Goal: Task Accomplishment & Management: Manage account settings

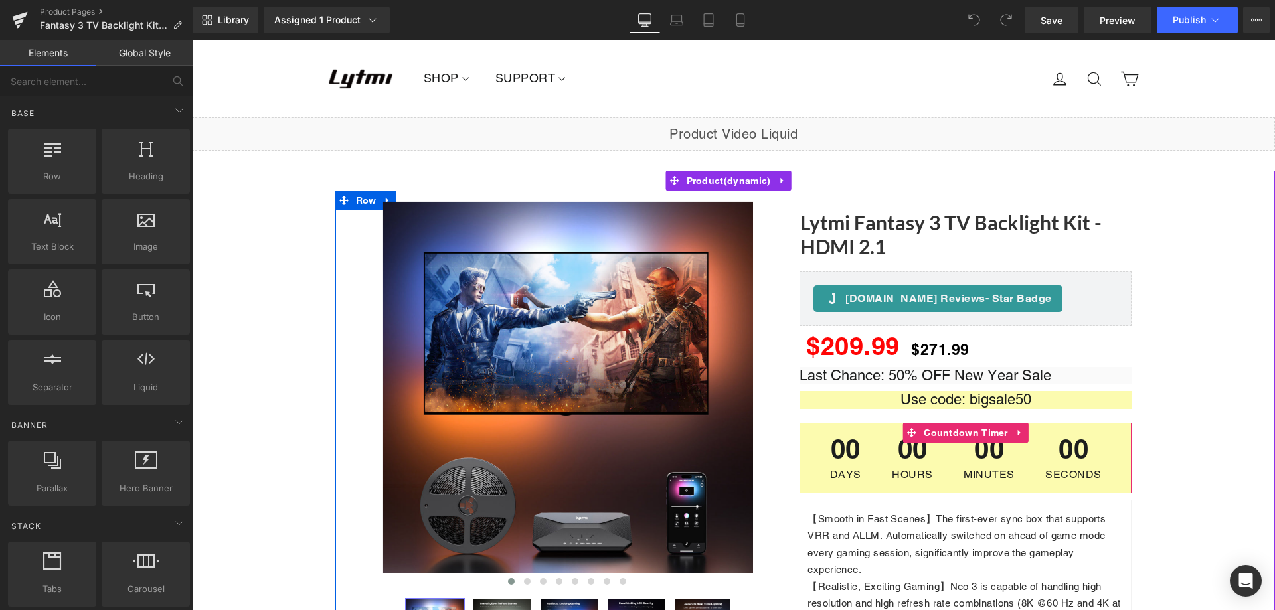
click at [1093, 448] on span "00" at bounding box center [1073, 452] width 56 height 33
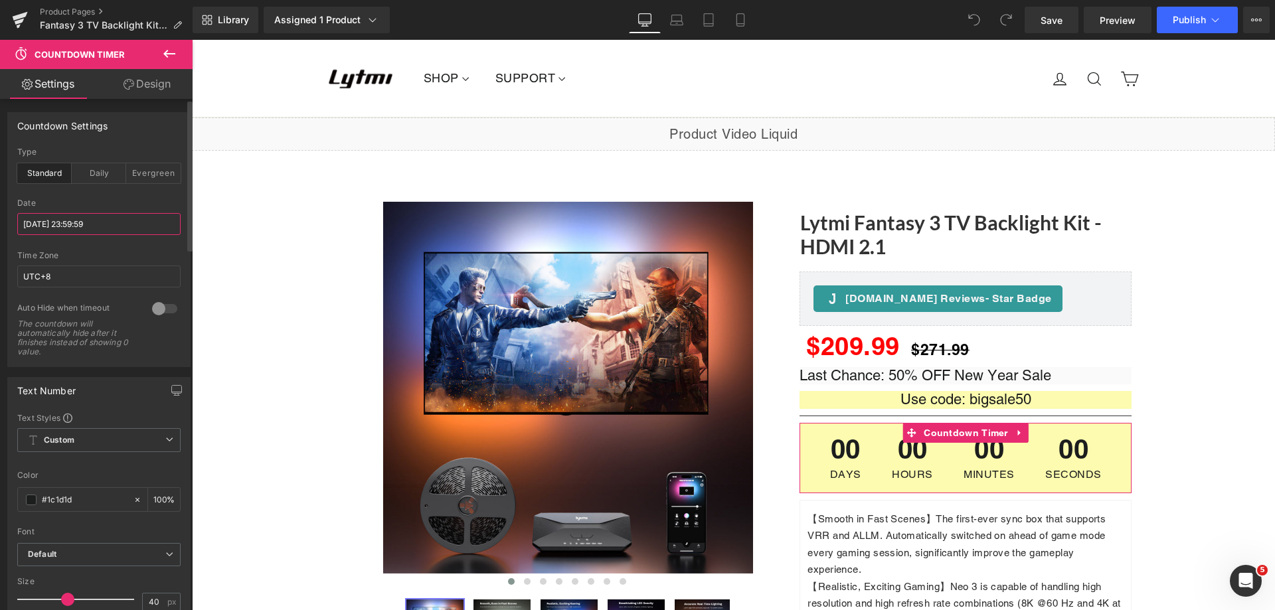
click at [117, 219] on input "[DATE] 23:59:59" at bounding box center [98, 224] width 163 height 22
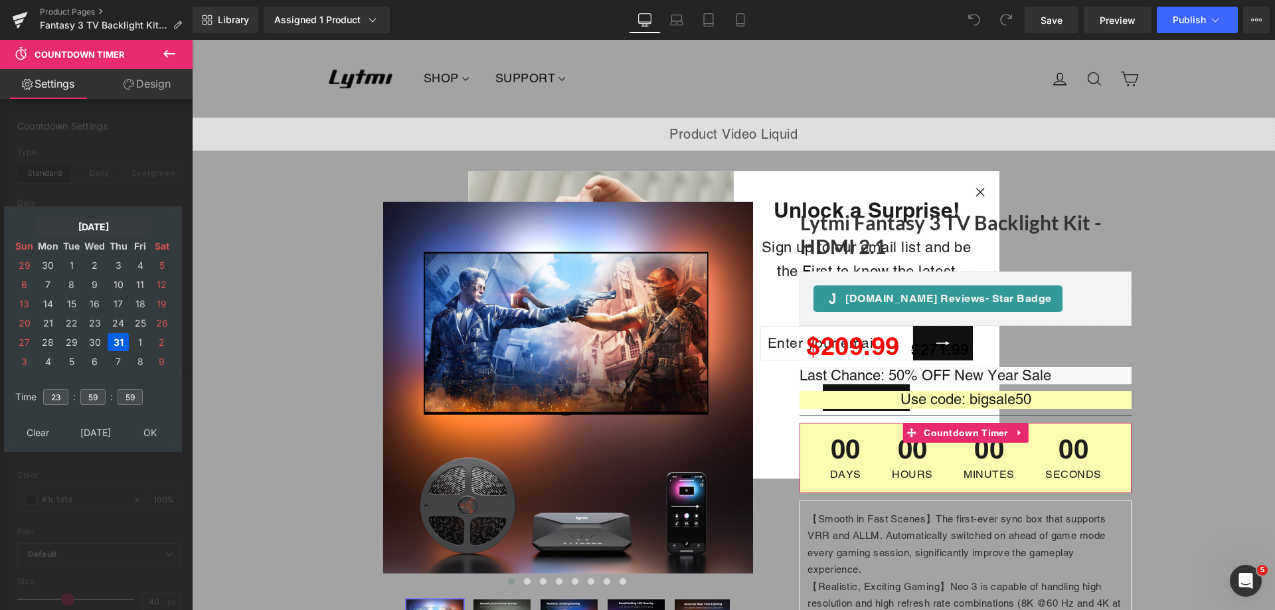
click at [79, 226] on td "[DATE]" at bounding box center [94, 227] width 114 height 18
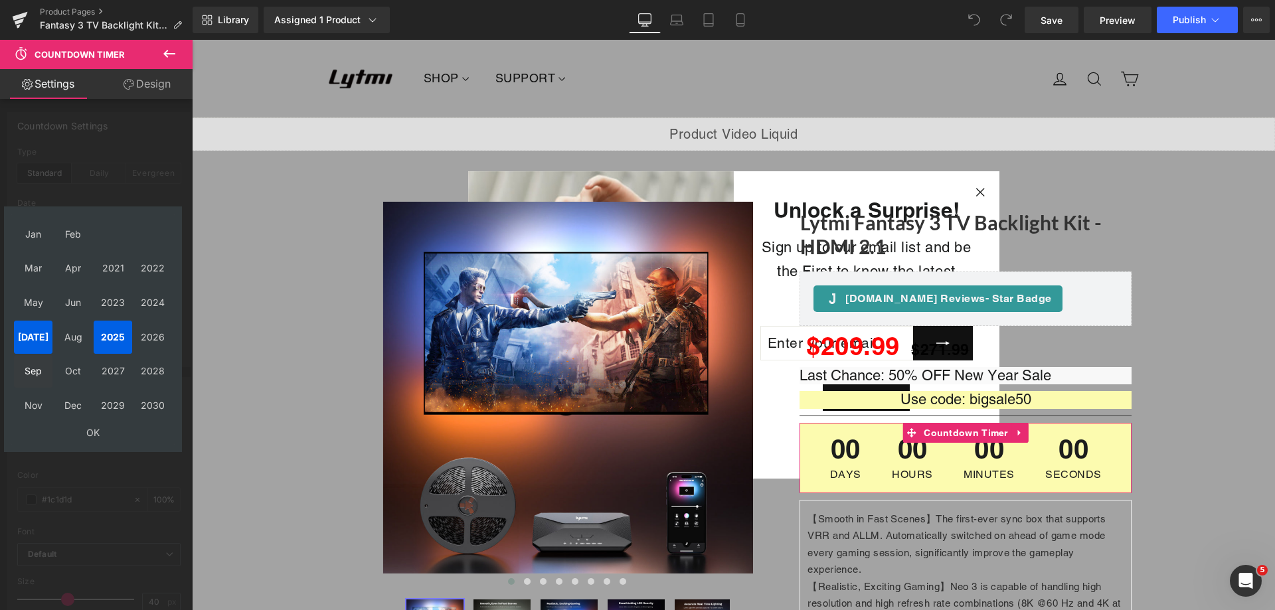
click at [37, 372] on td "Sep" at bounding box center [33, 371] width 39 height 33
click at [91, 432] on td "OK" at bounding box center [93, 433] width 158 height 18
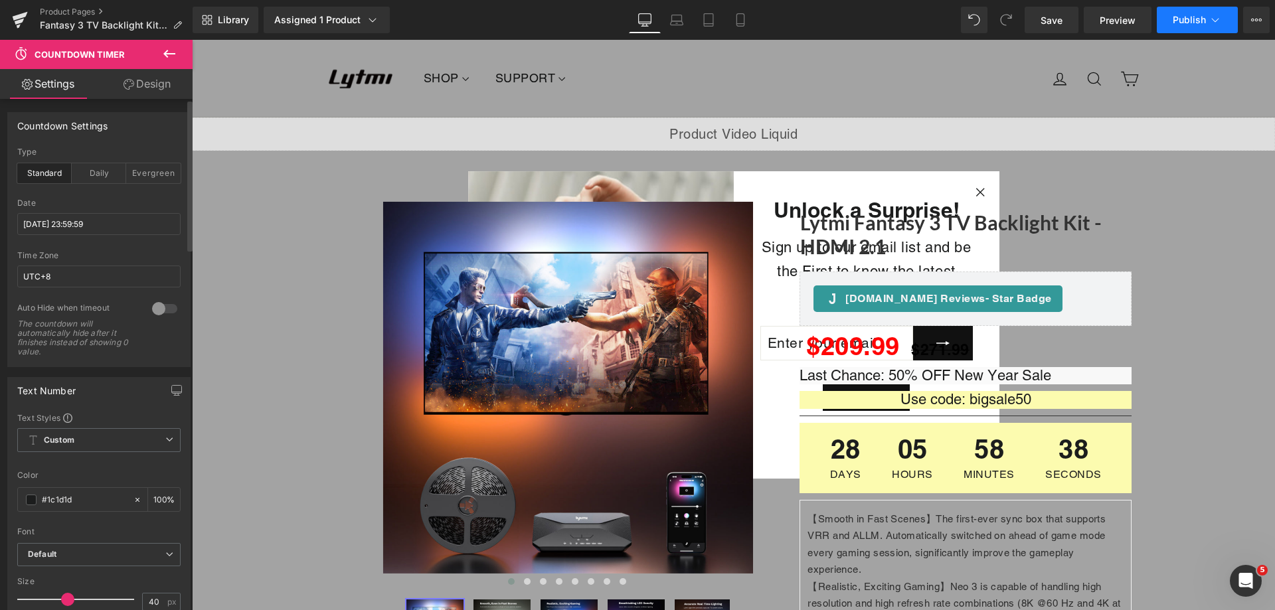
click at [1176, 21] on span "Publish" at bounding box center [1189, 20] width 33 height 11
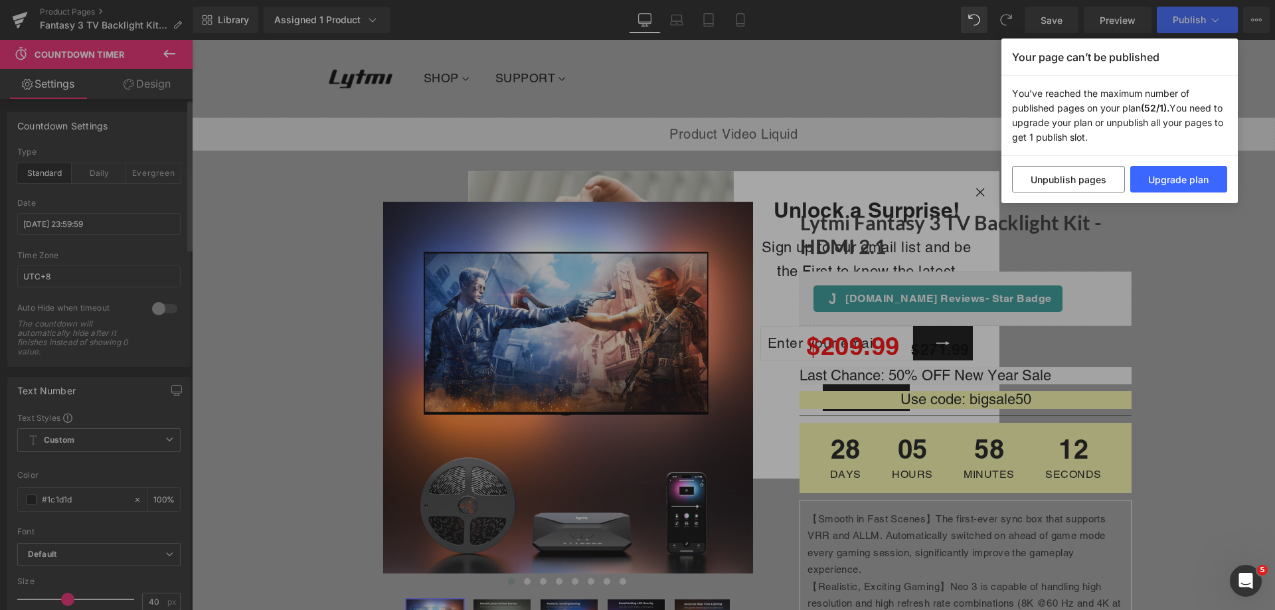
click at [979, 86] on div "Your page can’t be published You've reached the maximum number of published pag…" at bounding box center [637, 305] width 1275 height 610
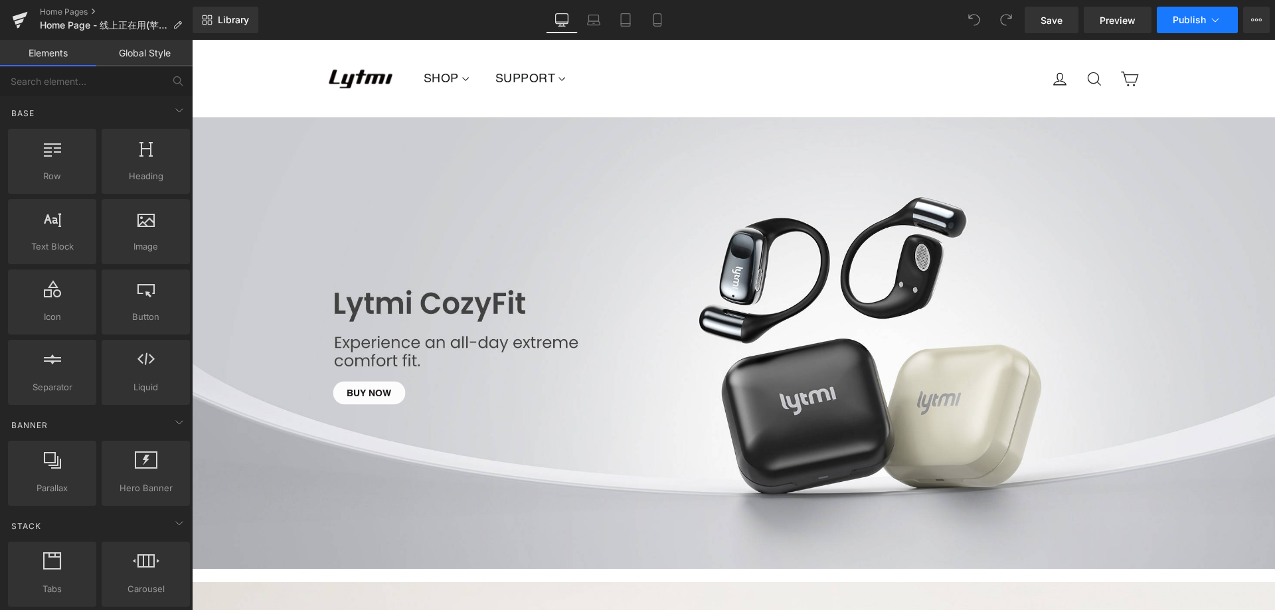
click at [1216, 17] on icon at bounding box center [1214, 19] width 13 height 13
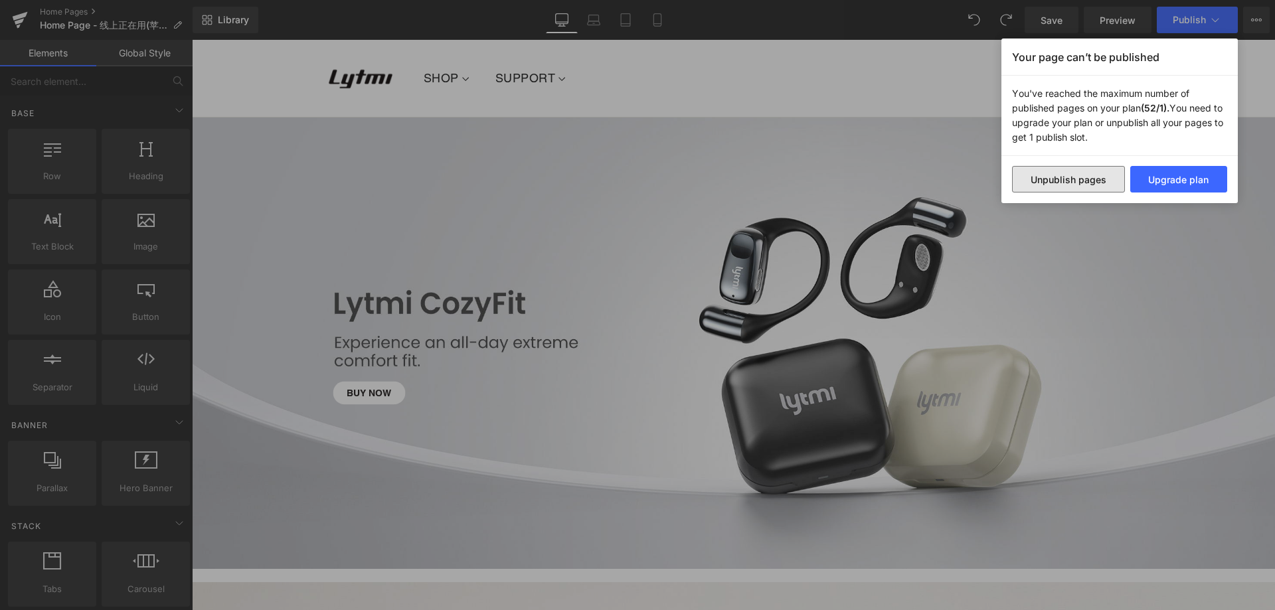
click at [1070, 173] on button "Unpublish pages" at bounding box center [1068, 179] width 113 height 27
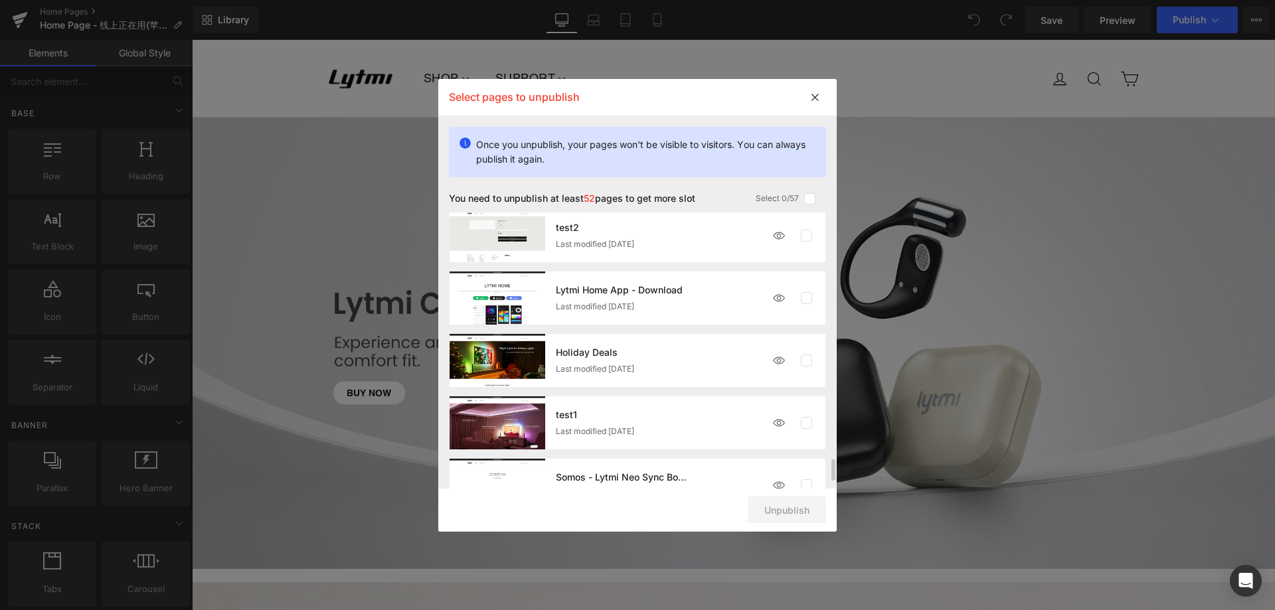
scroll to position [3281, 0]
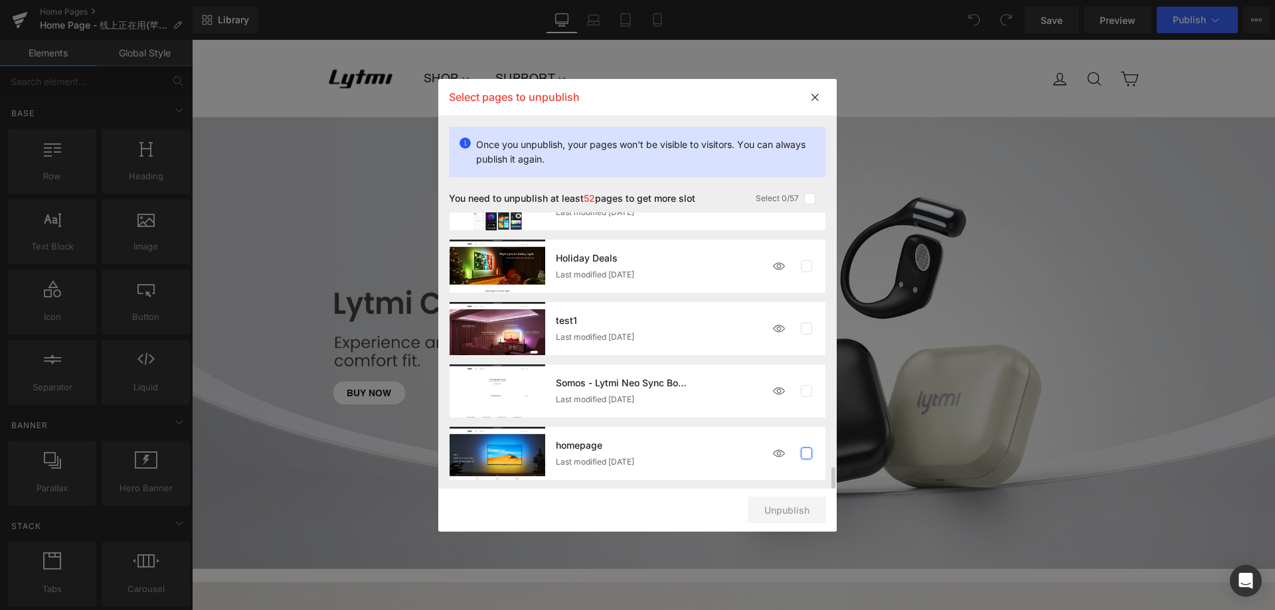
click at [806, 452] on label at bounding box center [807, 454] width 12 height 12
click at [806, 453] on input "checkbox" at bounding box center [806, 453] width 0 height 0
click at [807, 393] on label at bounding box center [807, 391] width 12 height 12
click at [806, 391] on input "checkbox" at bounding box center [806, 391] width 0 height 0
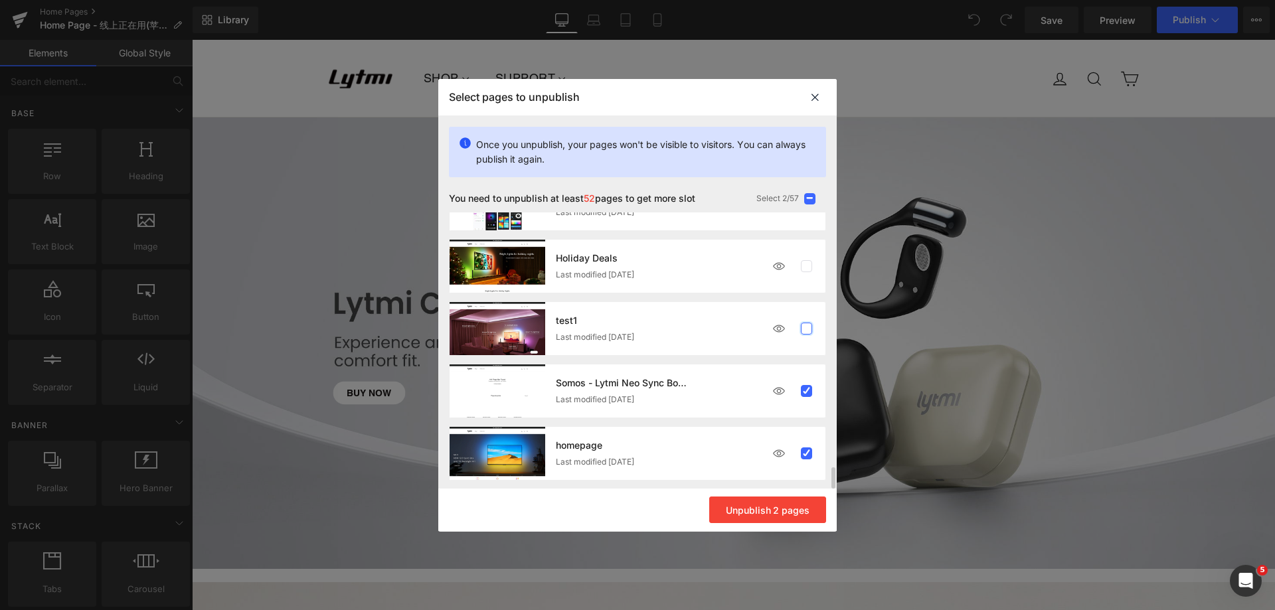
click at [809, 327] on label at bounding box center [807, 329] width 12 height 12
click at [806, 329] on input "checkbox" at bounding box center [806, 329] width 0 height 0
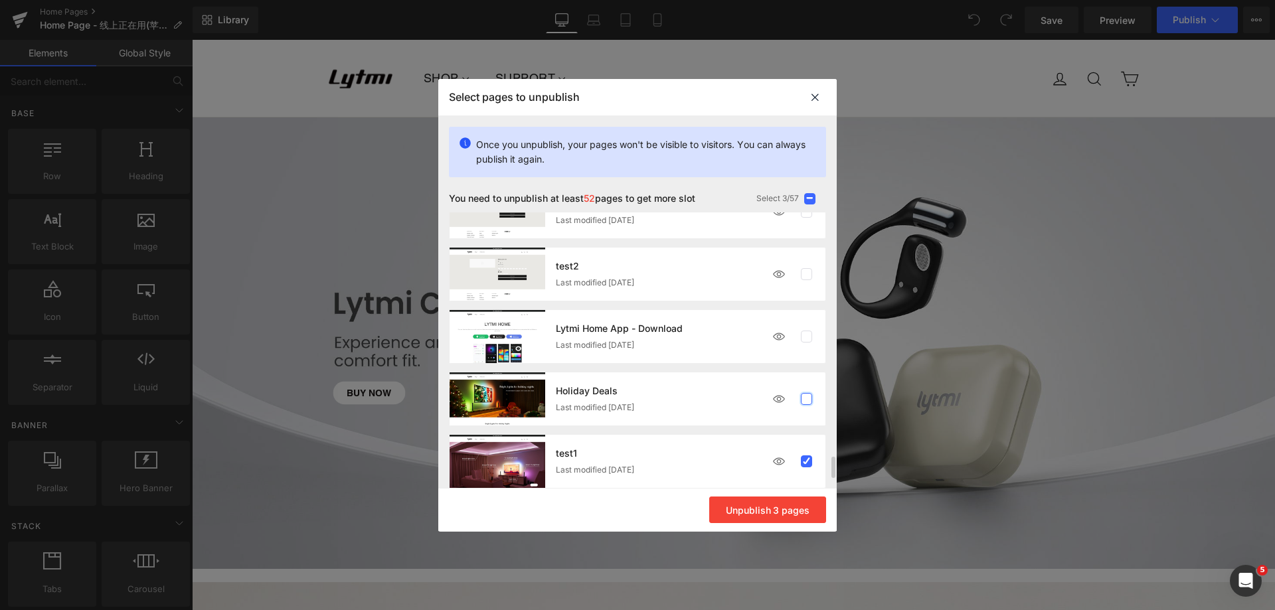
click at [805, 398] on label at bounding box center [807, 399] width 12 height 12
click at [806, 399] on input "checkbox" at bounding box center [806, 399] width 0 height 0
click at [807, 333] on label at bounding box center [807, 337] width 12 height 12
click at [806, 337] on input "checkbox" at bounding box center [806, 337] width 0 height 0
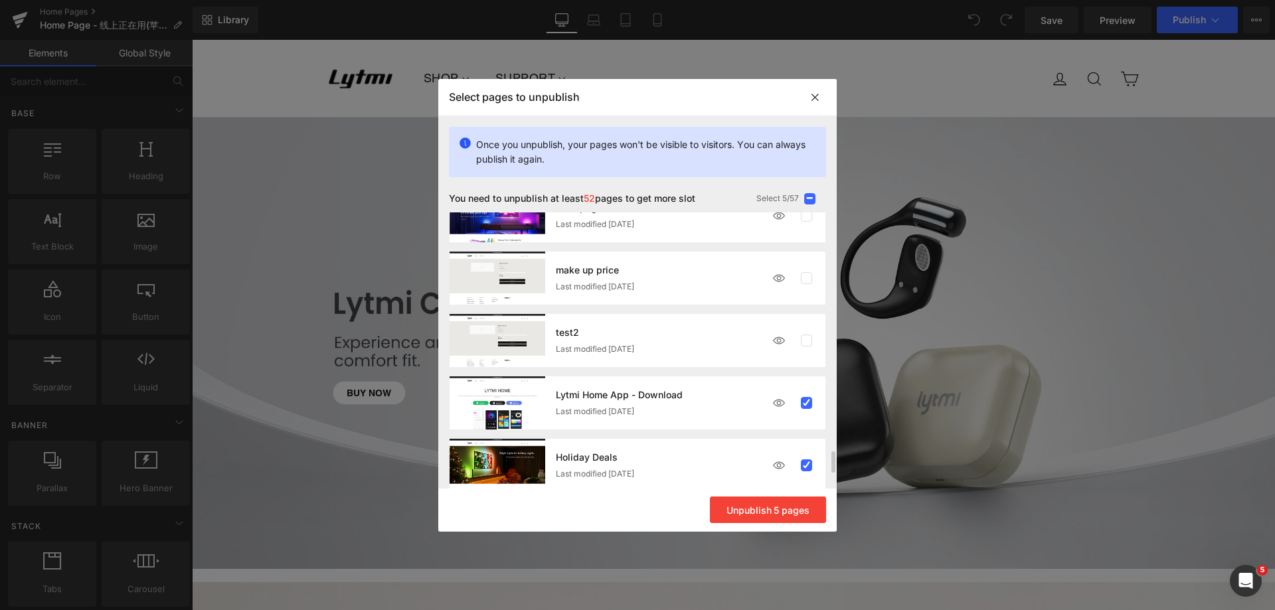
click at [795, 341] on div at bounding box center [793, 340] width 54 height 27
click at [801, 337] on label at bounding box center [807, 341] width 12 height 12
click at [806, 341] on input "checkbox" at bounding box center [806, 341] width 0 height 0
click at [806, 276] on label at bounding box center [807, 278] width 12 height 12
click at [806, 278] on input "checkbox" at bounding box center [806, 278] width 0 height 0
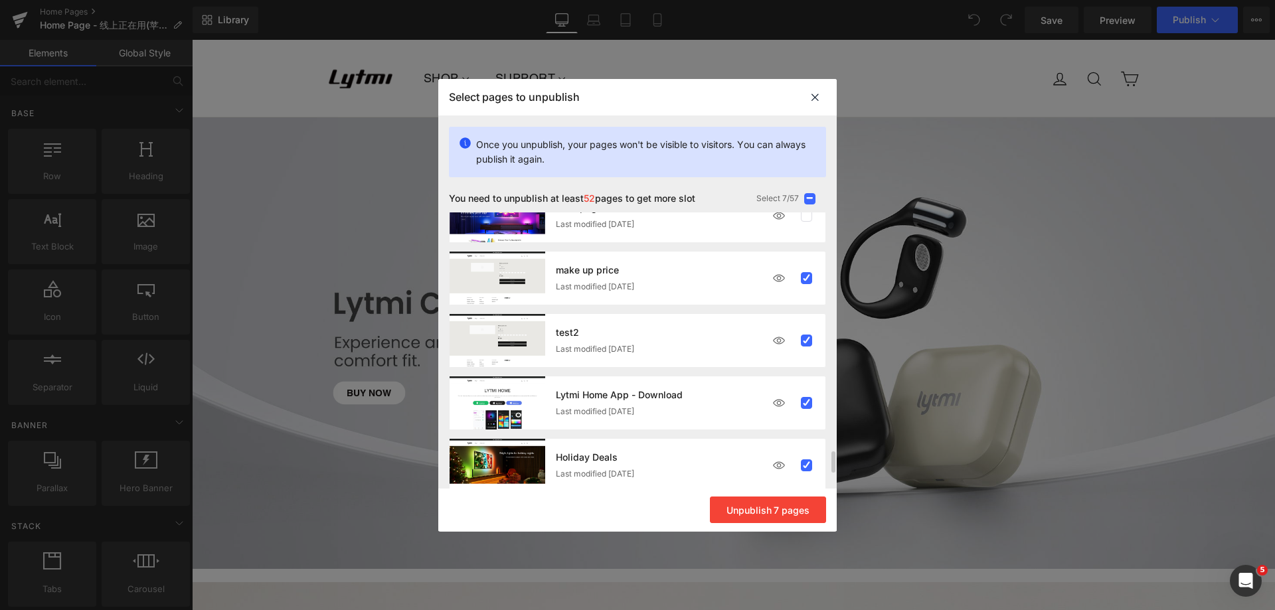
scroll to position [2949, 0]
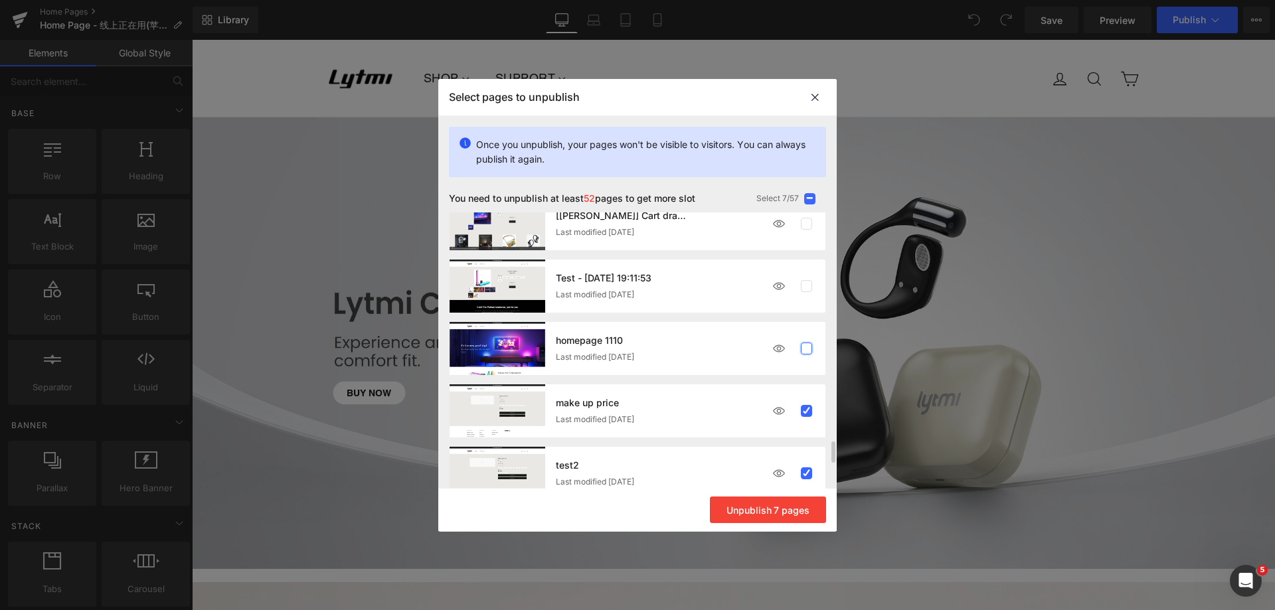
click at [811, 345] on label at bounding box center [807, 349] width 12 height 12
click at [806, 349] on input "checkbox" at bounding box center [806, 349] width 0 height 0
click at [809, 282] on label at bounding box center [807, 286] width 12 height 12
click at [806, 286] on input "checkbox" at bounding box center [806, 286] width 0 height 0
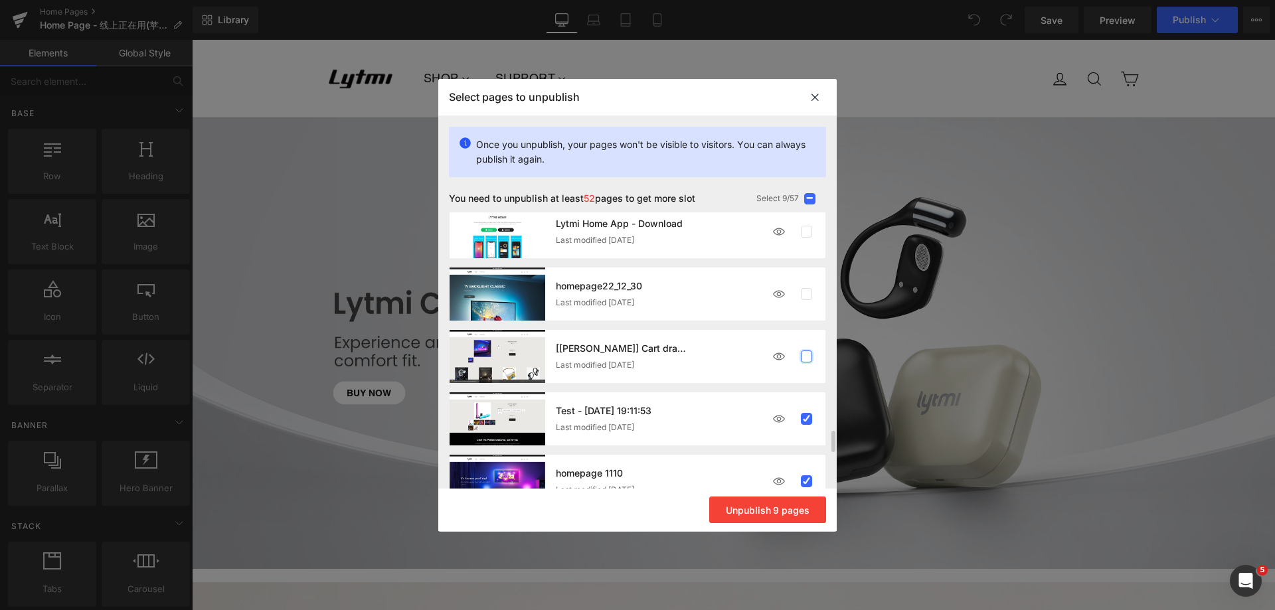
click at [806, 354] on label at bounding box center [807, 357] width 12 height 12
click at [806, 357] on input "checkbox" at bounding box center [806, 357] width 0 height 0
click at [808, 296] on label at bounding box center [807, 294] width 12 height 12
click at [806, 294] on input "checkbox" at bounding box center [806, 294] width 0 height 0
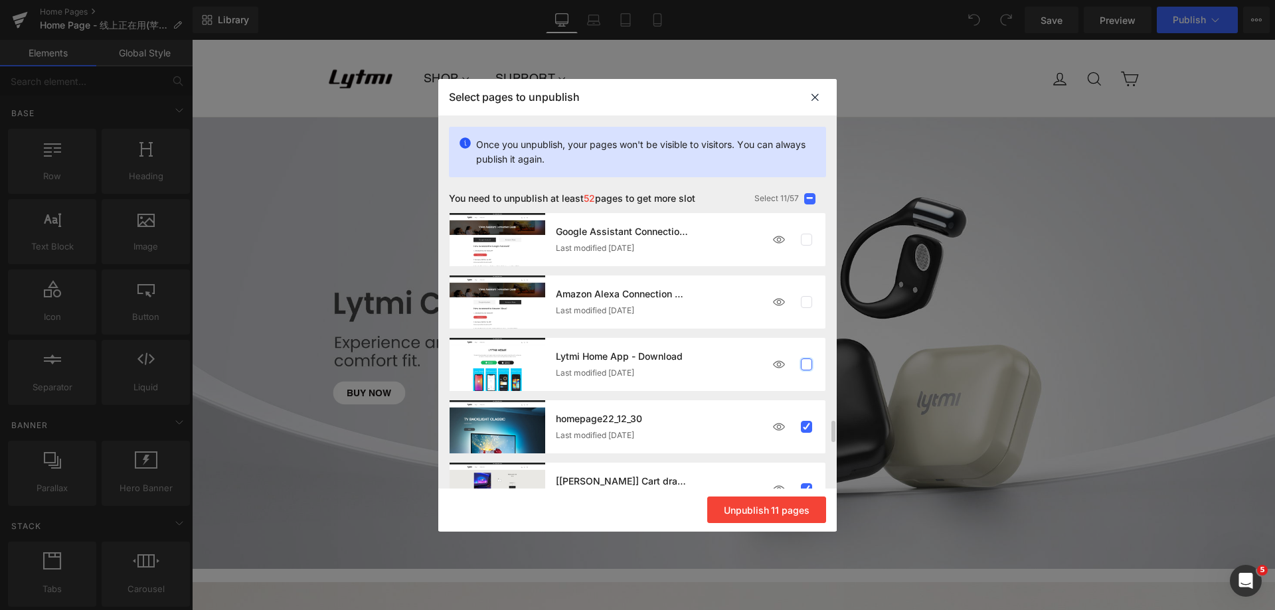
click at [809, 367] on label at bounding box center [807, 365] width 12 height 12
click at [806, 365] on input "checkbox" at bounding box center [806, 365] width 0 height 0
click at [809, 301] on label at bounding box center [807, 302] width 12 height 12
click at [806, 302] on input "checkbox" at bounding box center [806, 302] width 0 height 0
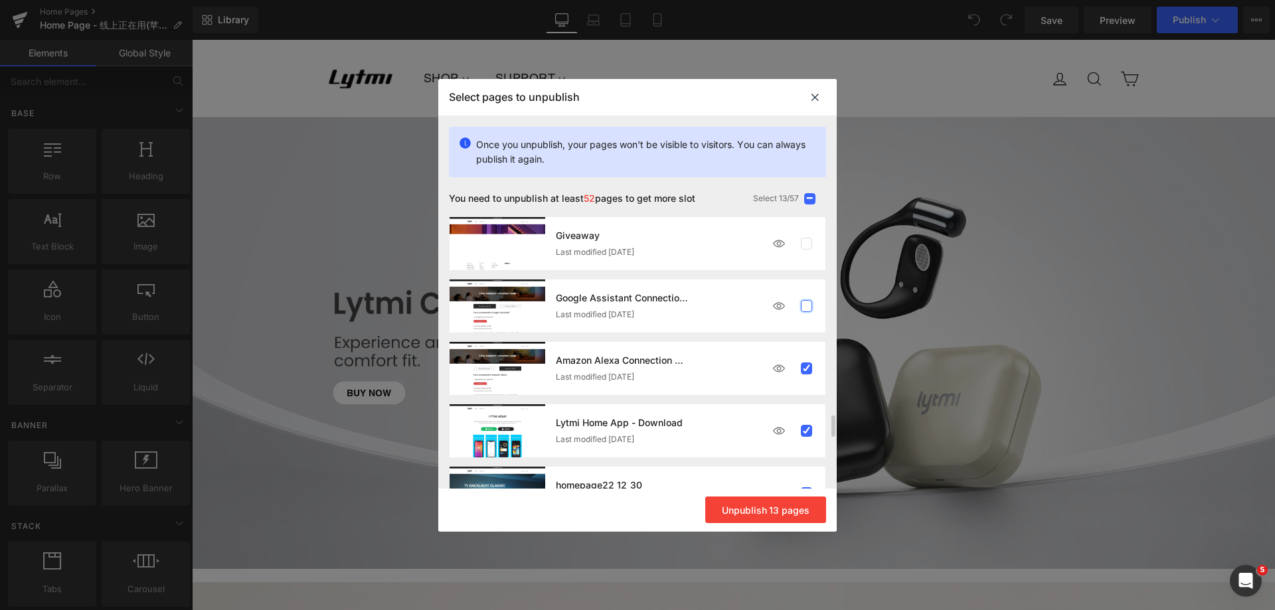
click at [805, 309] on label at bounding box center [807, 306] width 12 height 12
click at [806, 306] on input "checkbox" at bounding box center [806, 306] width 0 height 0
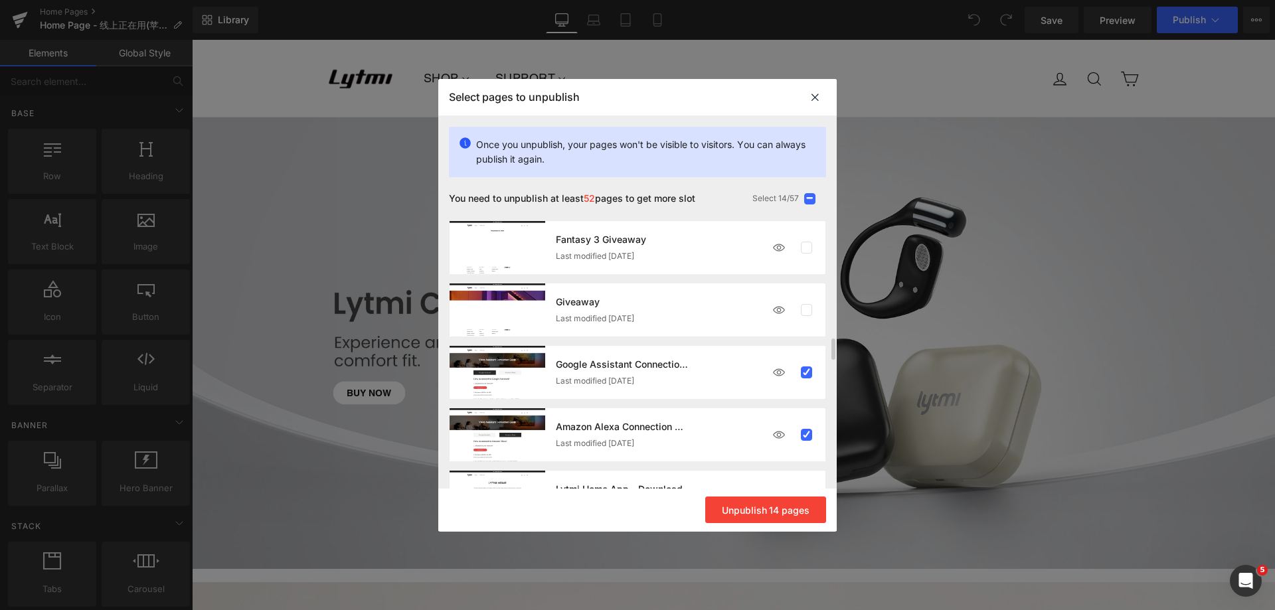
scroll to position [2485, 0]
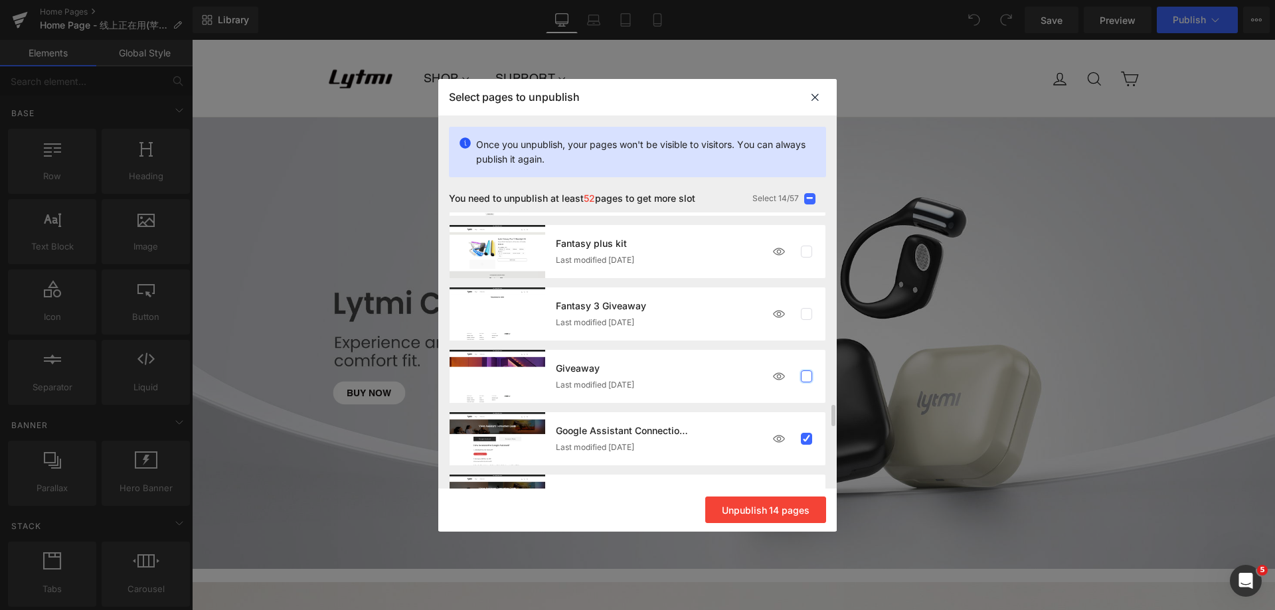
click at [809, 374] on label at bounding box center [807, 376] width 12 height 12
click at [806, 376] on input "checkbox" at bounding box center [806, 376] width 0 height 0
click at [803, 308] on label at bounding box center [807, 314] width 12 height 12
click at [806, 314] on input "checkbox" at bounding box center [806, 314] width 0 height 0
click at [803, 252] on label at bounding box center [807, 252] width 12 height 12
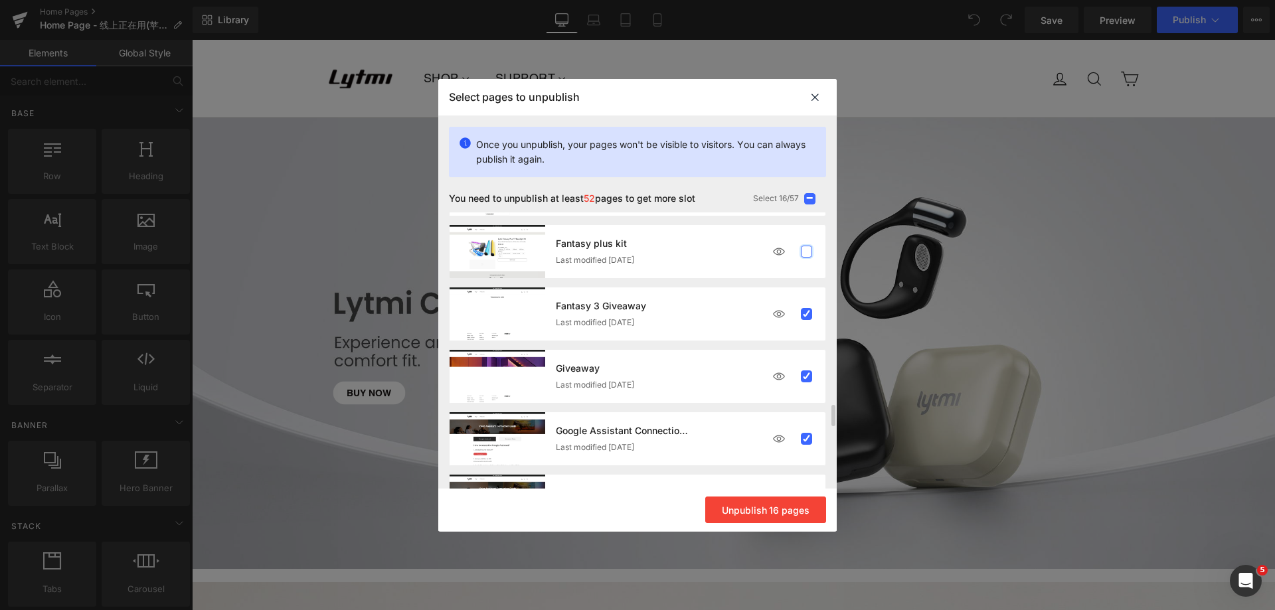
click at [806, 252] on input "checkbox" at bounding box center [806, 252] width 0 height 0
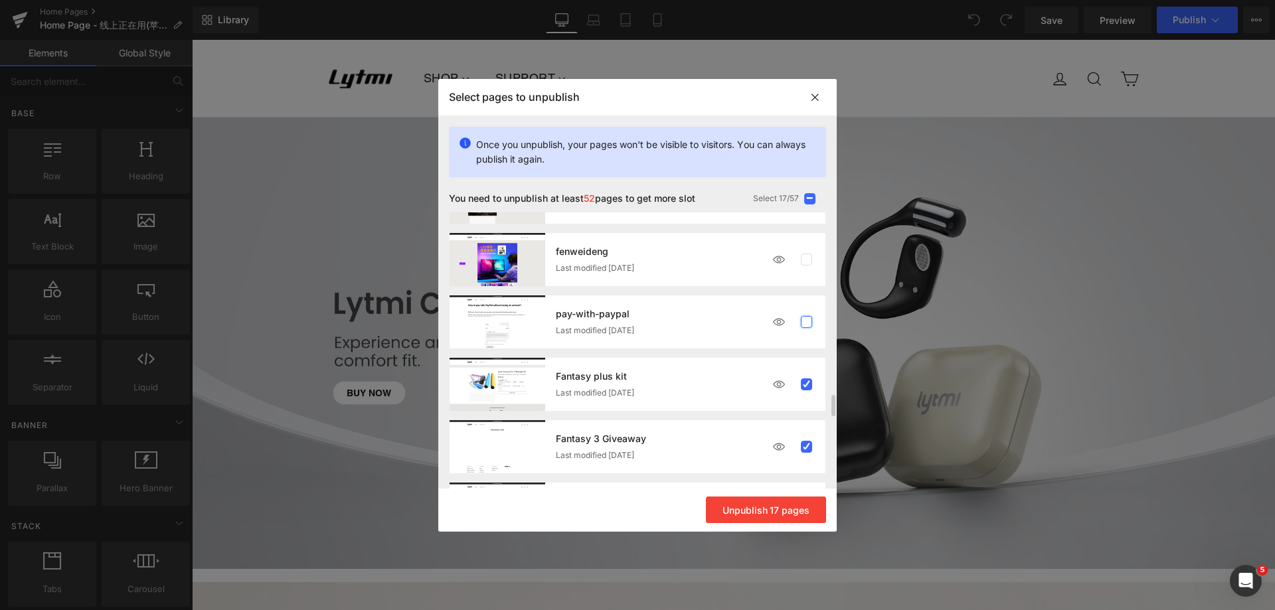
click at [801, 319] on label at bounding box center [807, 322] width 12 height 12
click at [806, 322] on input "checkbox" at bounding box center [806, 322] width 0 height 0
click at [807, 263] on label at bounding box center [807, 260] width 12 height 12
click at [806, 260] on input "checkbox" at bounding box center [806, 260] width 0 height 0
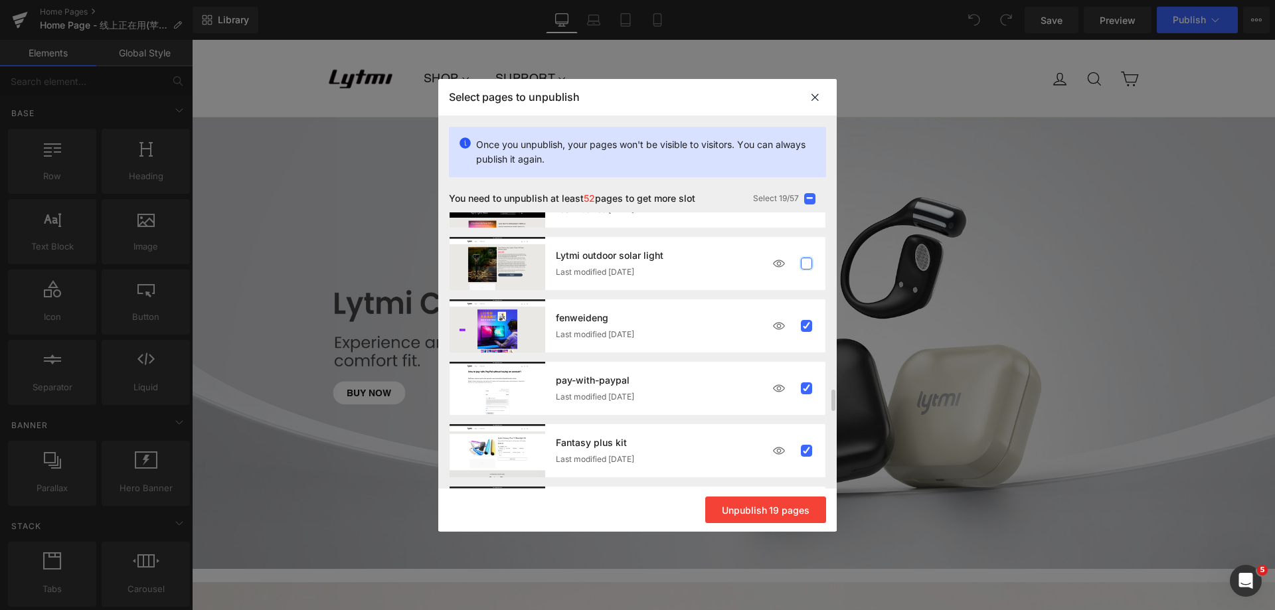
click at [809, 264] on label at bounding box center [807, 264] width 12 height 12
click at [806, 264] on input "checkbox" at bounding box center [806, 264] width 0 height 0
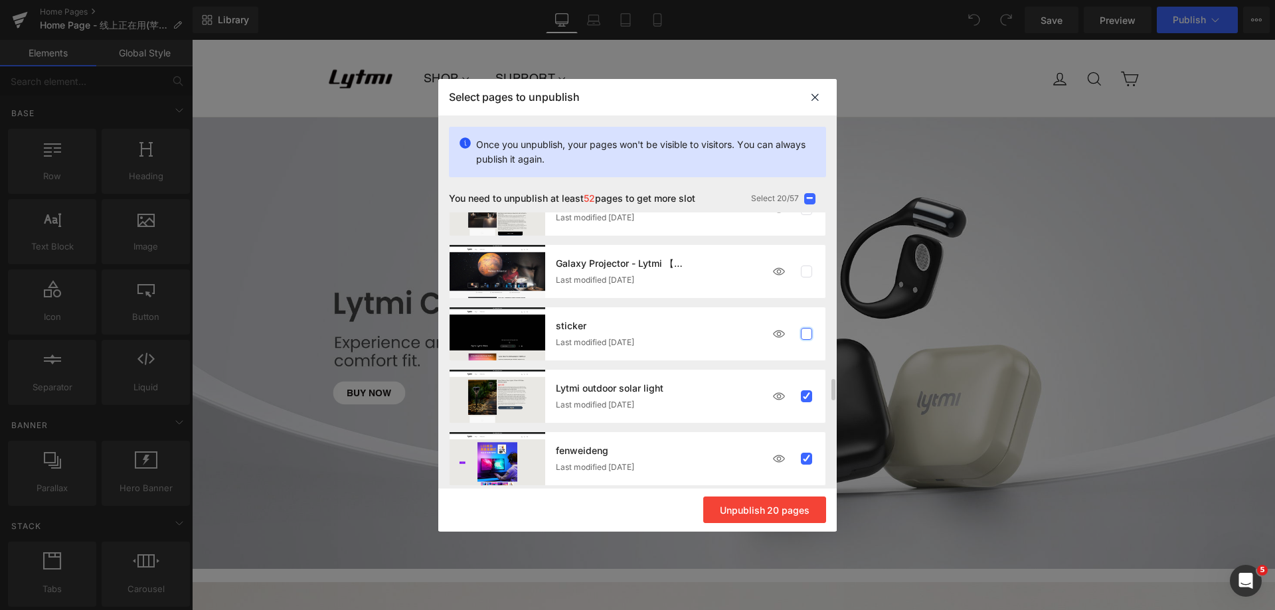
click at [807, 331] on label at bounding box center [807, 334] width 12 height 12
click at [806, 334] on input "checkbox" at bounding box center [806, 334] width 0 height 0
click at [807, 267] on label at bounding box center [807, 272] width 12 height 12
click at [806, 272] on input "checkbox" at bounding box center [806, 272] width 0 height 0
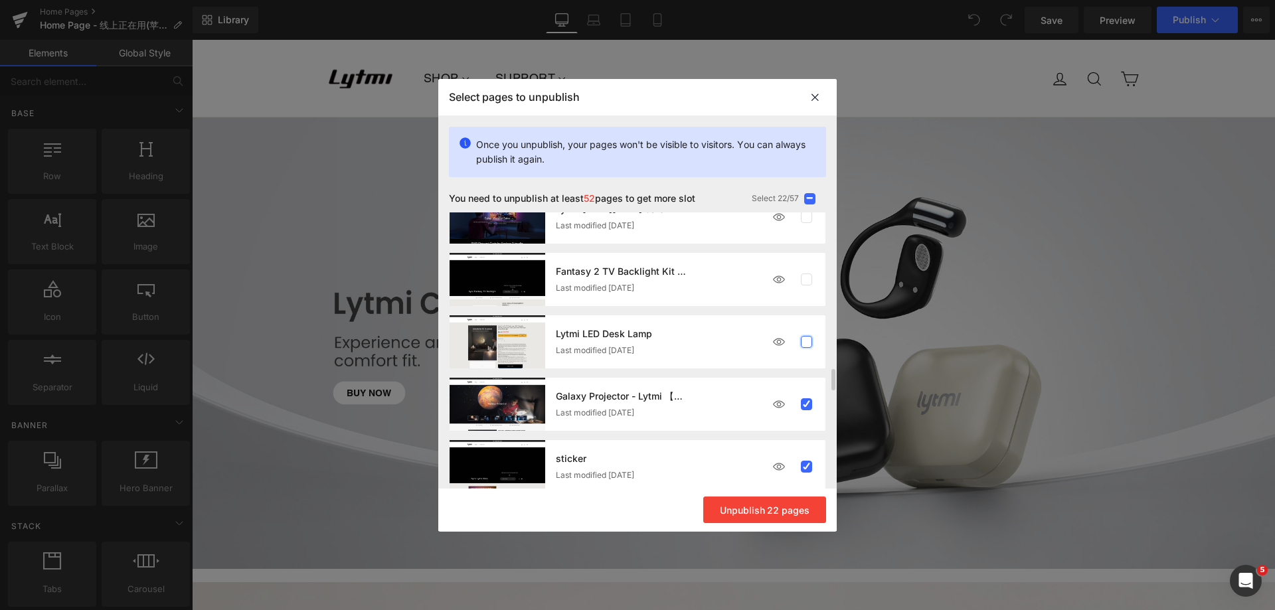
click at [803, 342] on label at bounding box center [807, 342] width 12 height 12
click at [806, 342] on input "checkbox" at bounding box center [806, 342] width 0 height 0
click at [809, 279] on label at bounding box center [807, 280] width 12 height 12
click at [806, 280] on input "checkbox" at bounding box center [806, 280] width 0 height 0
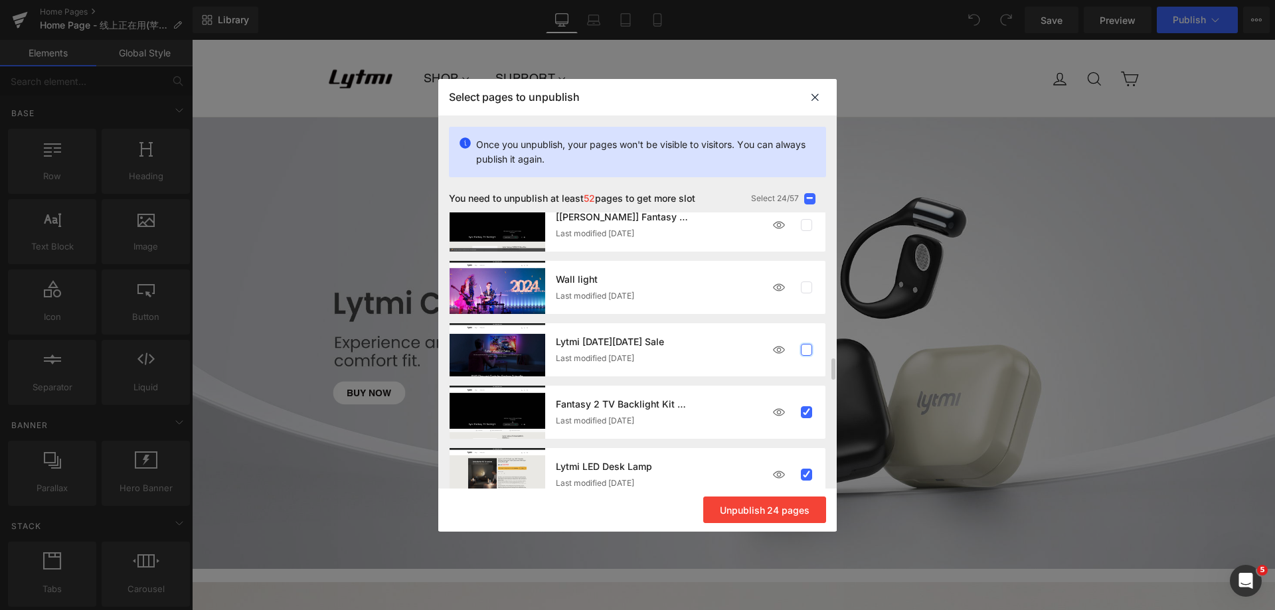
click at [807, 350] on label at bounding box center [807, 350] width 12 height 12
click at [806, 350] on input "checkbox" at bounding box center [806, 350] width 0 height 0
click at [809, 286] on label at bounding box center [807, 288] width 12 height 12
click at [806, 287] on input "checkbox" at bounding box center [806, 287] width 0 height 0
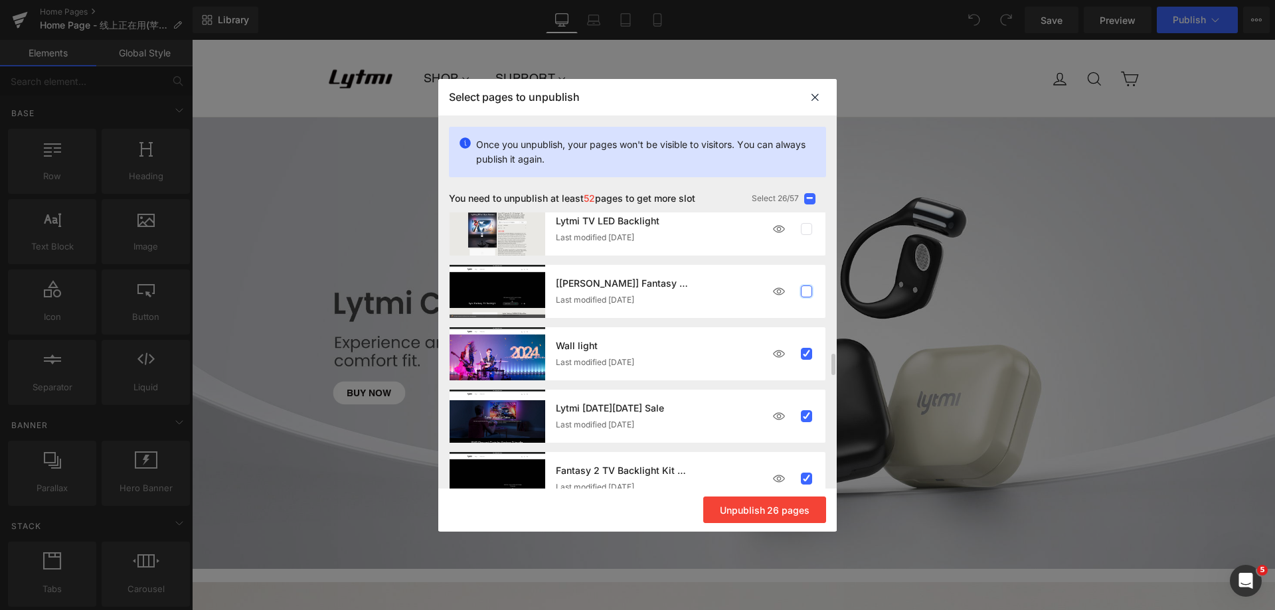
click at [808, 291] on label at bounding box center [807, 292] width 12 height 12
click at [806, 291] on input "checkbox" at bounding box center [806, 291] width 0 height 0
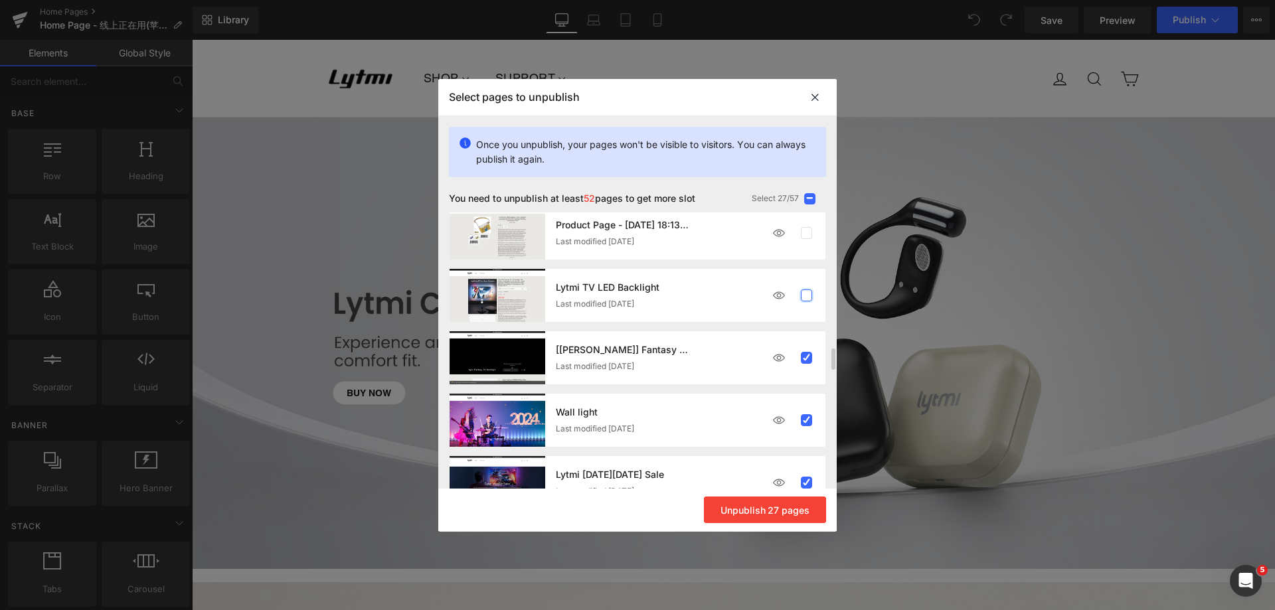
click at [806, 294] on label at bounding box center [807, 295] width 12 height 12
click at [806, 295] on input "checkbox" at bounding box center [806, 295] width 0 height 0
click at [806, 230] on label at bounding box center [807, 233] width 12 height 12
click at [806, 233] on input "checkbox" at bounding box center [806, 233] width 0 height 0
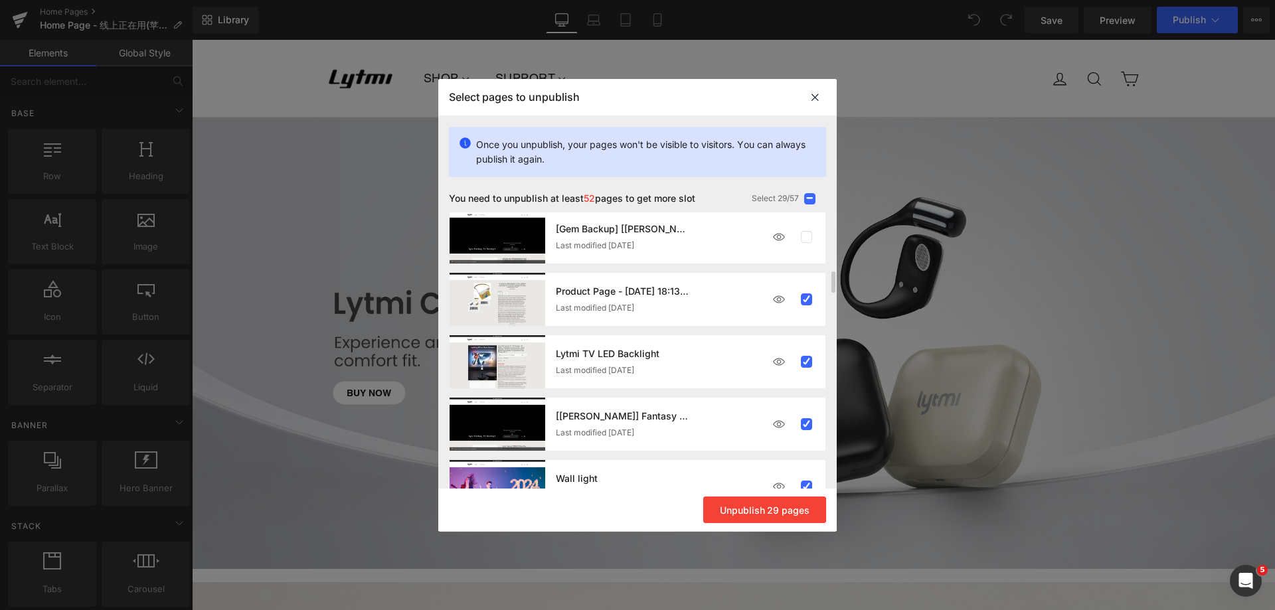
scroll to position [1621, 0]
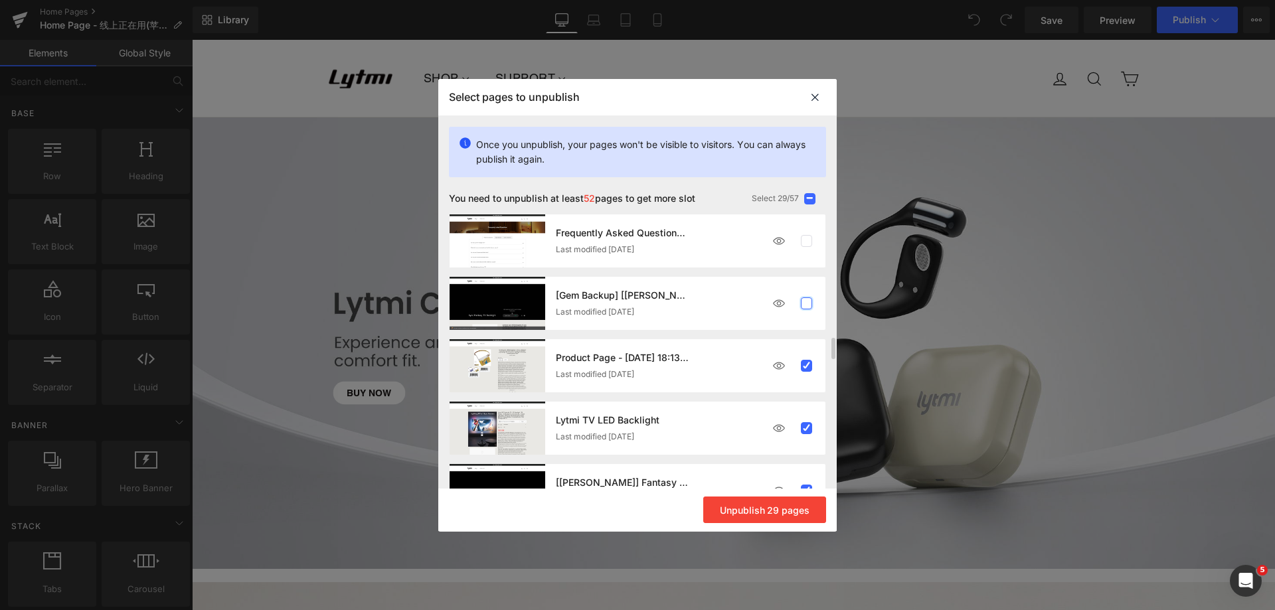
click at [804, 303] on label at bounding box center [807, 303] width 12 height 12
click at [806, 303] on input "checkbox" at bounding box center [806, 303] width 0 height 0
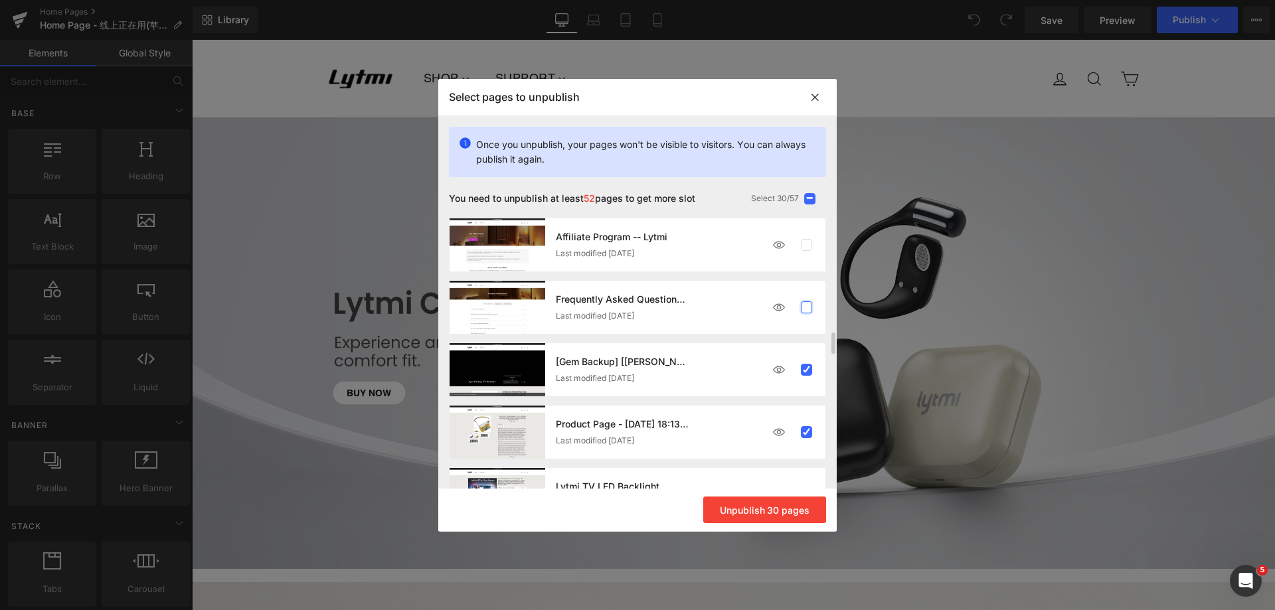
click at [805, 307] on label at bounding box center [807, 307] width 12 height 12
click at [806, 307] on input "checkbox" at bounding box center [806, 307] width 0 height 0
click at [810, 245] on label at bounding box center [807, 245] width 12 height 12
click at [806, 245] on input "checkbox" at bounding box center [806, 245] width 0 height 0
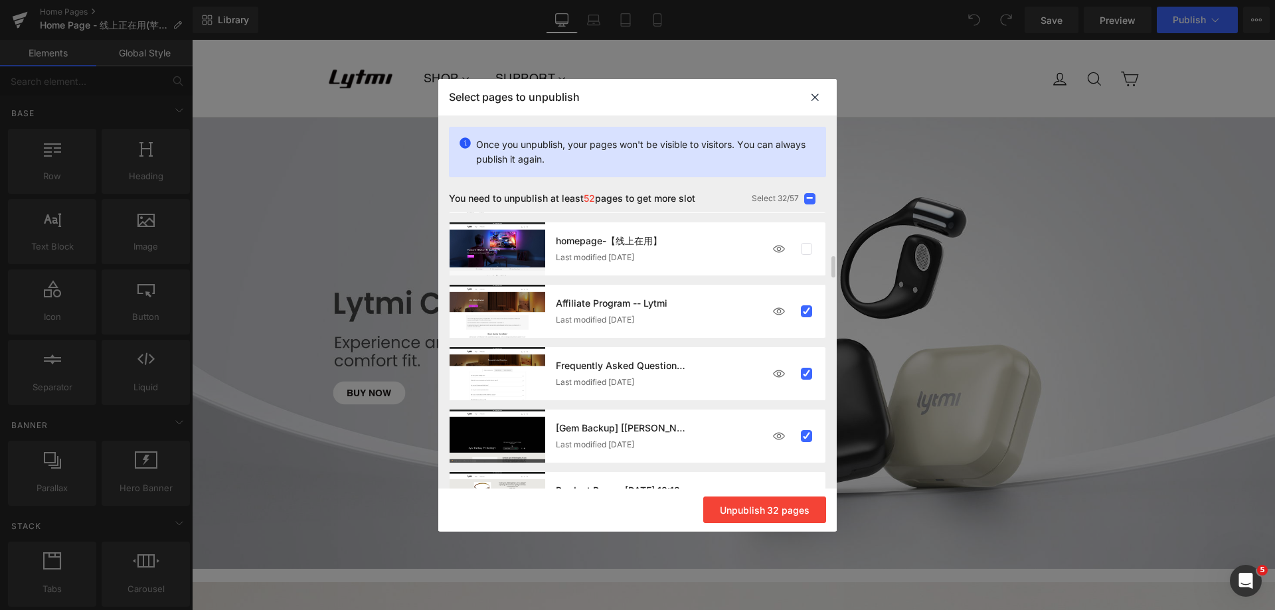
scroll to position [1422, 0]
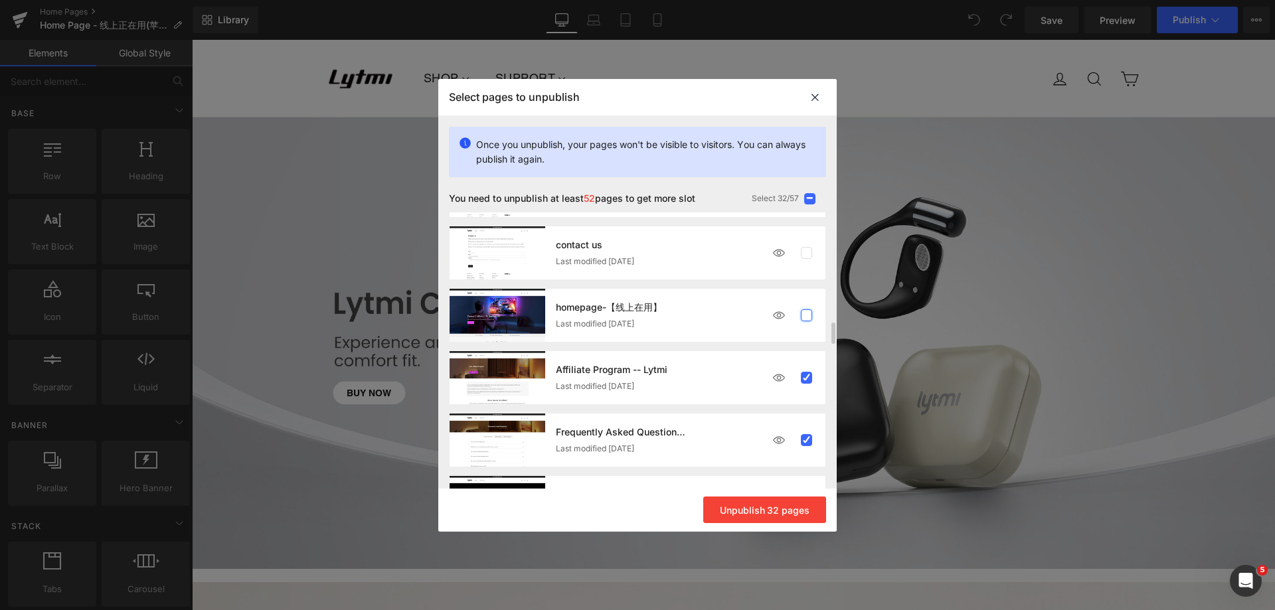
click at [802, 314] on label at bounding box center [807, 315] width 12 height 12
click at [806, 315] on input "checkbox" at bounding box center [806, 315] width 0 height 0
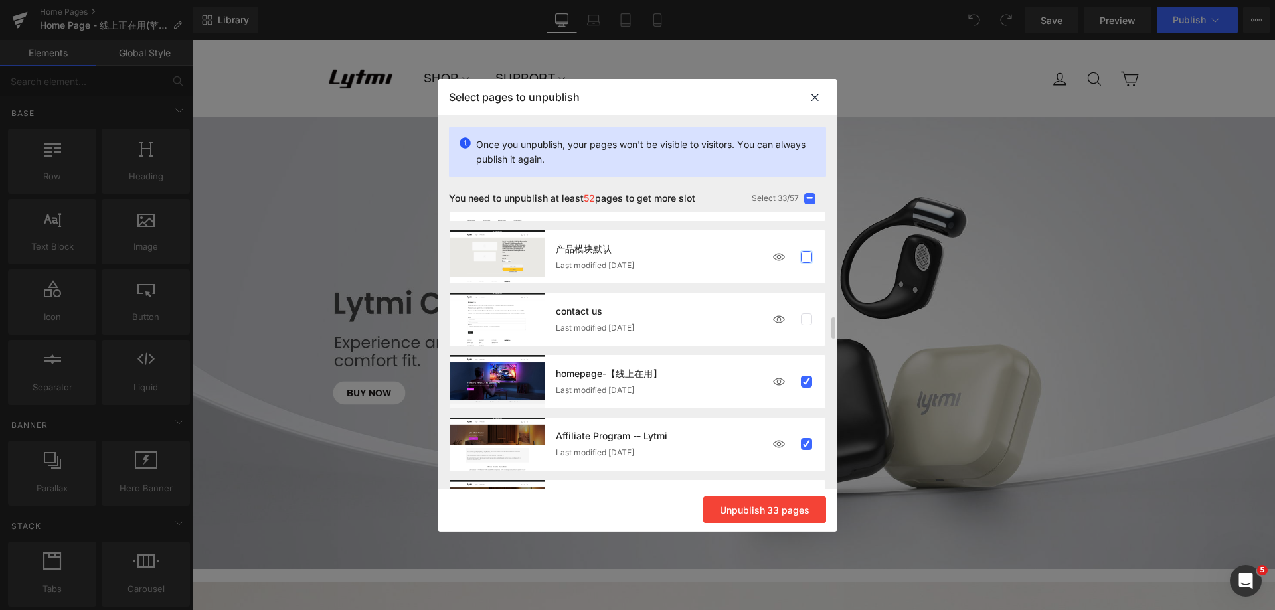
click at [803, 258] on label at bounding box center [807, 257] width 12 height 12
click at [806, 257] on input "checkbox" at bounding box center [806, 257] width 0 height 0
click at [803, 320] on label at bounding box center [807, 319] width 12 height 12
click at [806, 319] on input "checkbox" at bounding box center [806, 319] width 0 height 0
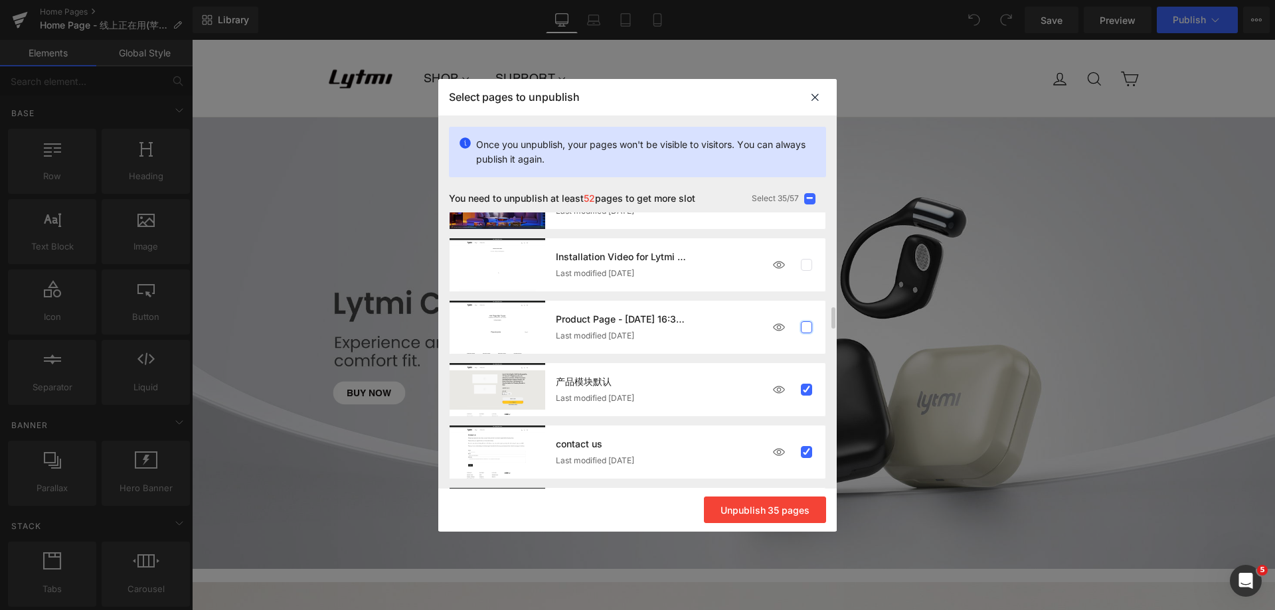
click at [807, 327] on label at bounding box center [807, 327] width 12 height 12
click at [806, 327] on input "checkbox" at bounding box center [806, 327] width 0 height 0
click at [807, 266] on label at bounding box center [807, 265] width 12 height 12
click at [806, 265] on input "checkbox" at bounding box center [806, 265] width 0 height 0
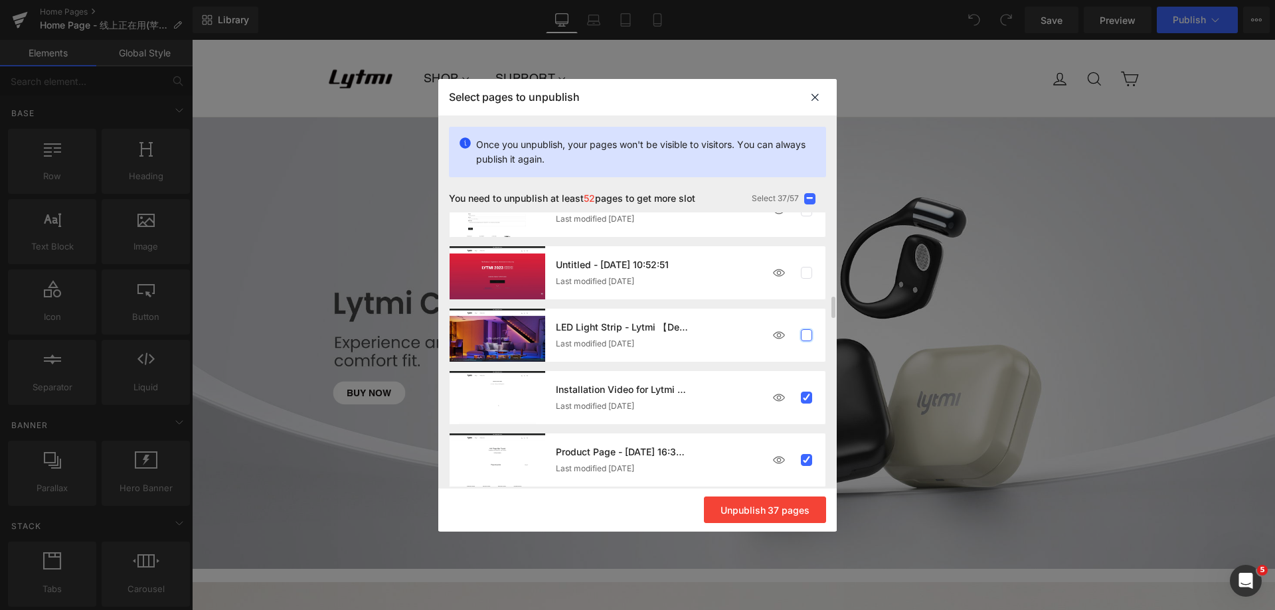
click at [811, 336] on label at bounding box center [807, 335] width 12 height 12
click at [806, 335] on input "checkbox" at bounding box center [806, 335] width 0 height 0
click at [805, 276] on label at bounding box center [807, 273] width 12 height 12
click at [806, 273] on input "checkbox" at bounding box center [806, 273] width 0 height 0
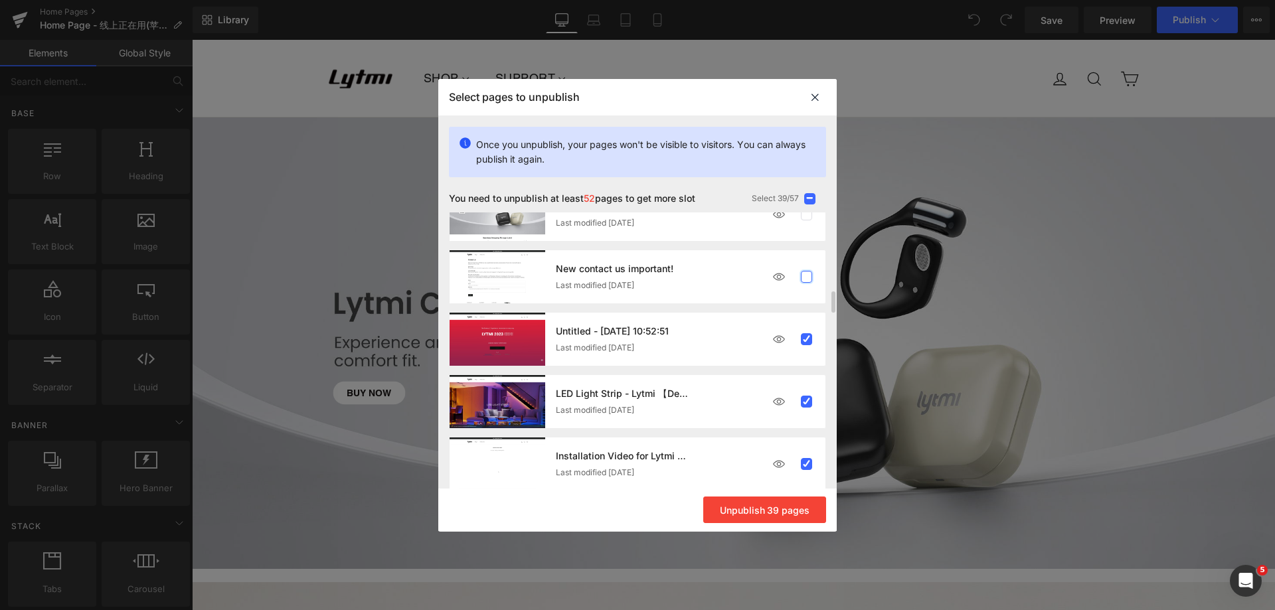
click at [805, 278] on label at bounding box center [807, 277] width 12 height 12
click at [806, 277] on input "checkbox" at bounding box center [806, 277] width 0 height 0
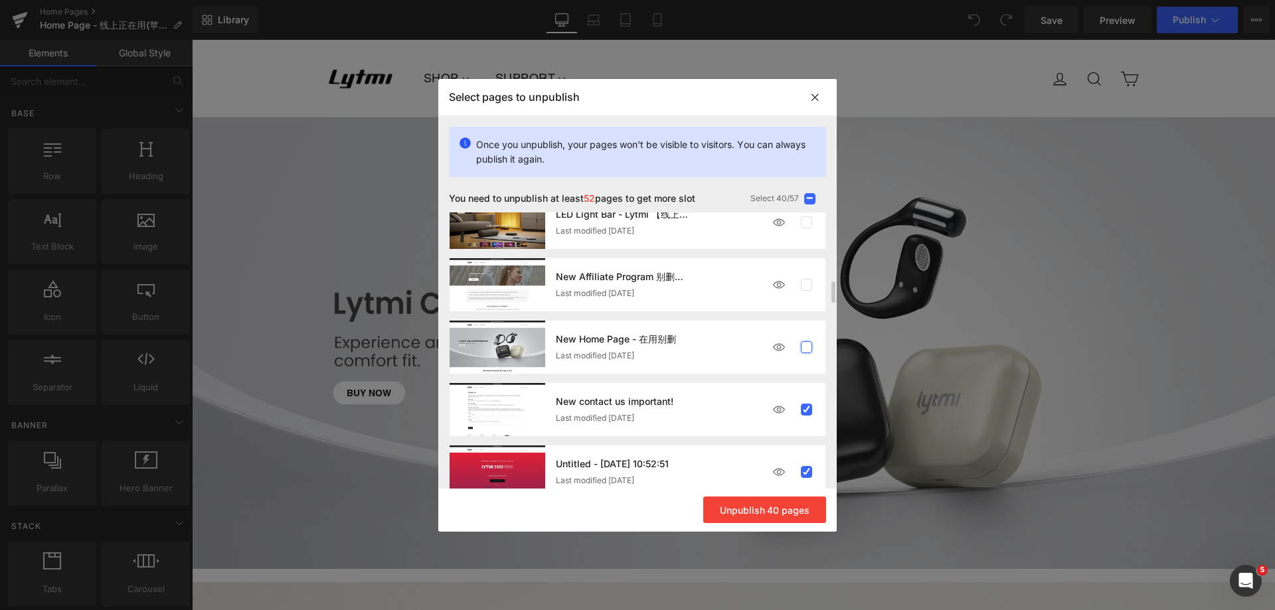
click at [802, 346] on label at bounding box center [807, 347] width 12 height 12
click at [806, 347] on input "checkbox" at bounding box center [806, 347] width 0 height 0
click at [805, 286] on label at bounding box center [807, 285] width 12 height 12
click at [806, 285] on input "checkbox" at bounding box center [806, 285] width 0 height 0
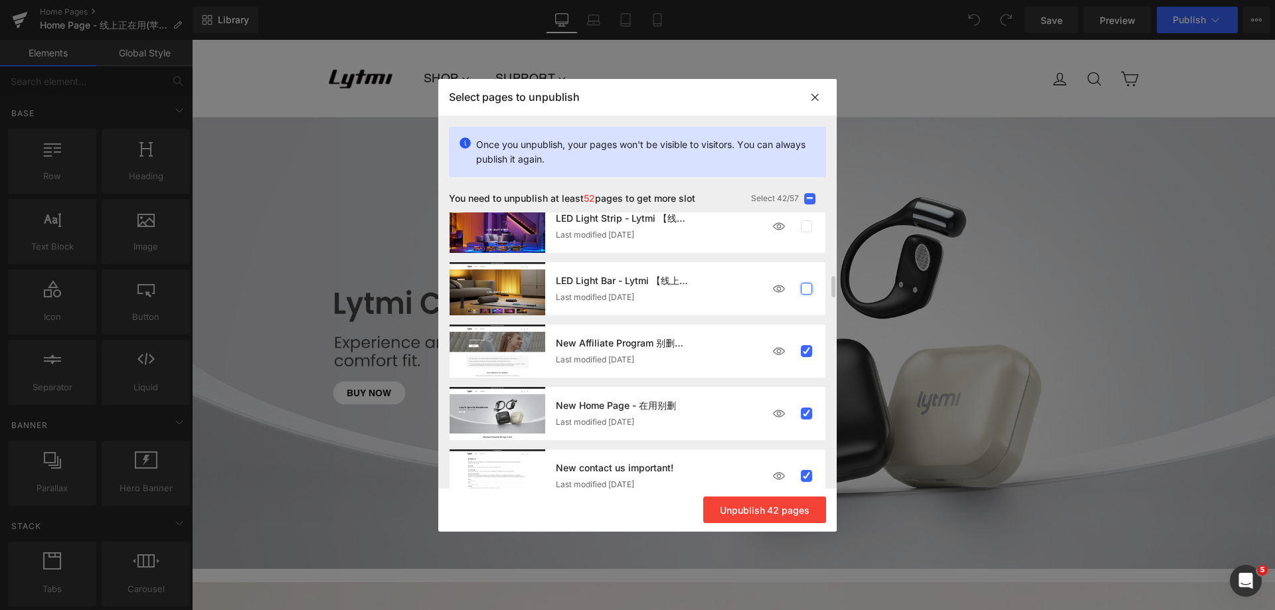
click at [801, 291] on label at bounding box center [807, 289] width 12 height 12
click at [806, 289] on input "checkbox" at bounding box center [806, 289] width 0 height 0
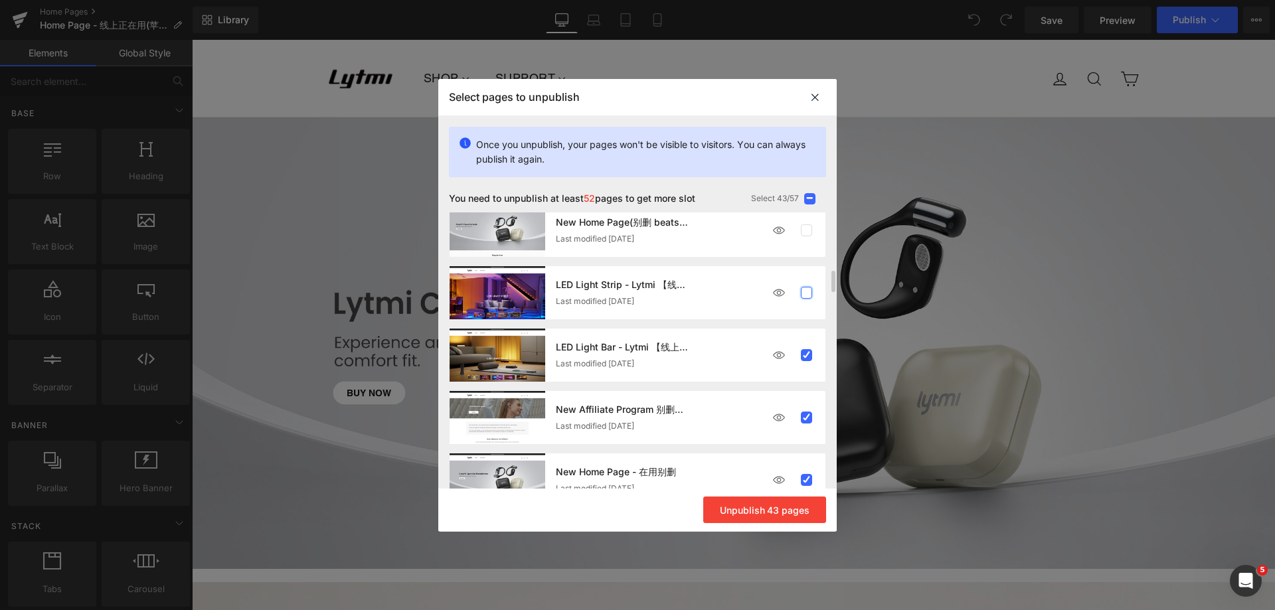
click at [807, 288] on label at bounding box center [807, 293] width 12 height 12
click at [806, 293] on input "checkbox" at bounding box center [806, 293] width 0 height 0
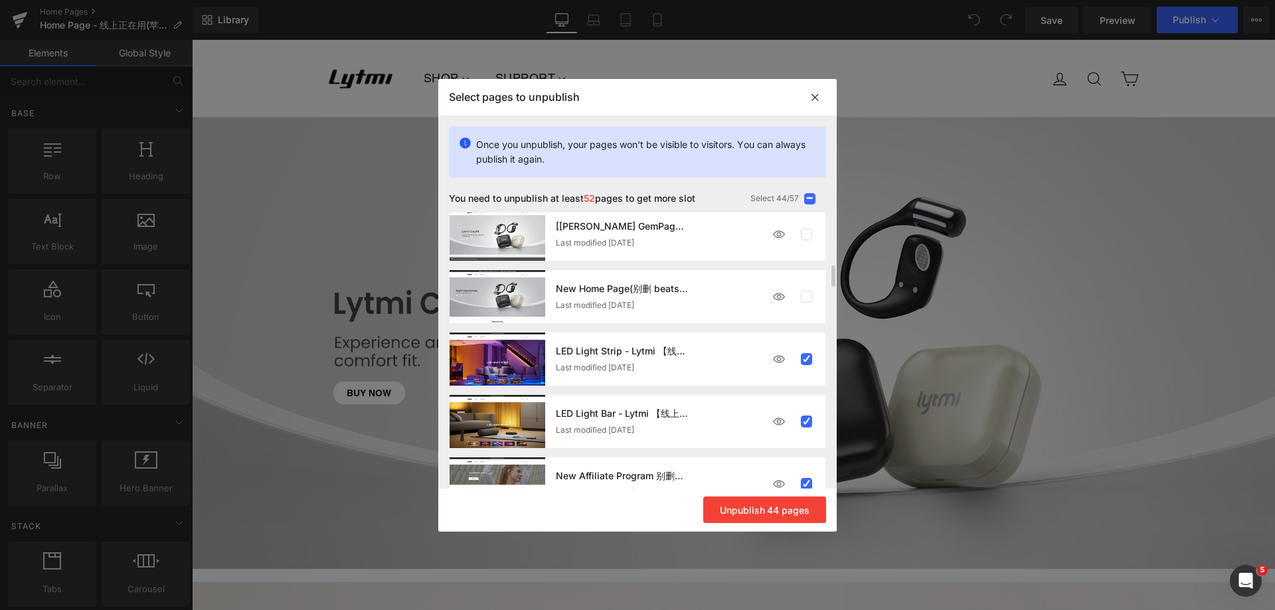
scroll to position [625, 0]
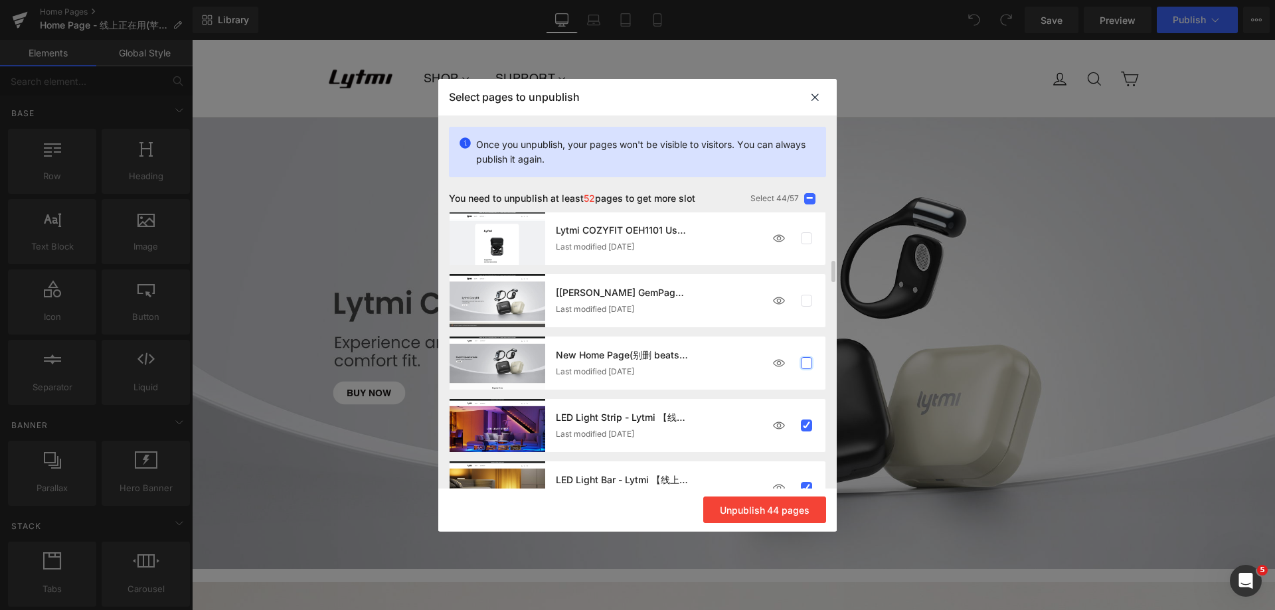
click at [805, 364] on label at bounding box center [807, 363] width 12 height 12
click at [806, 363] on input "checkbox" at bounding box center [806, 363] width 0 height 0
click at [807, 301] on label at bounding box center [807, 301] width 12 height 12
click at [806, 301] on input "checkbox" at bounding box center [806, 301] width 0 height 0
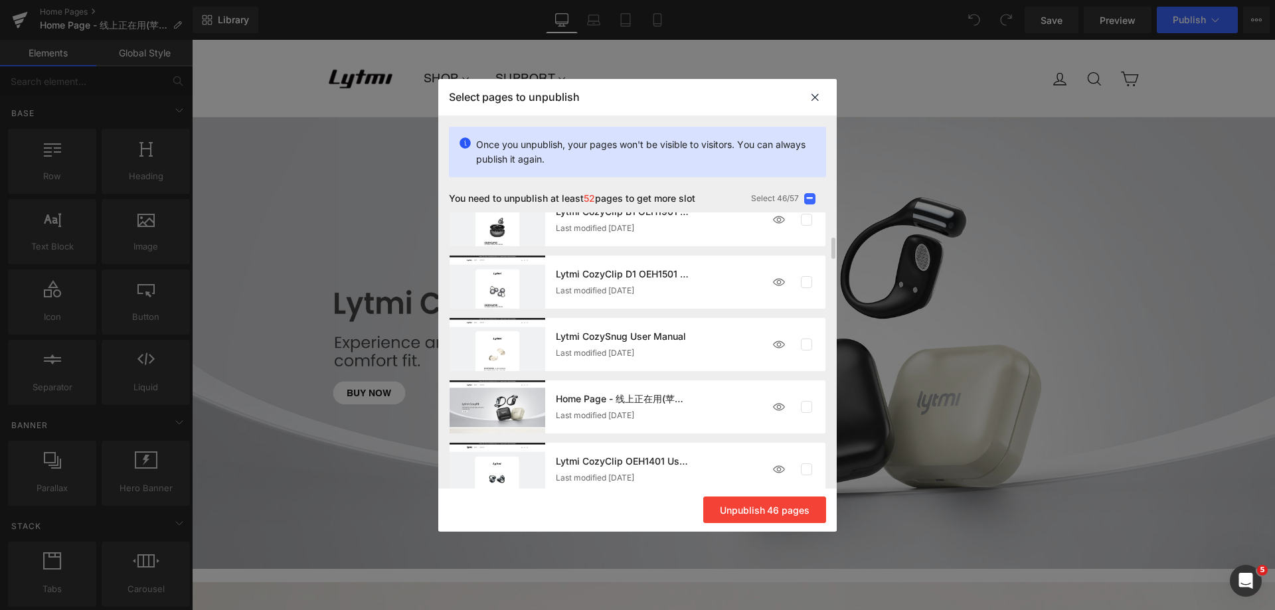
scroll to position [398, 0]
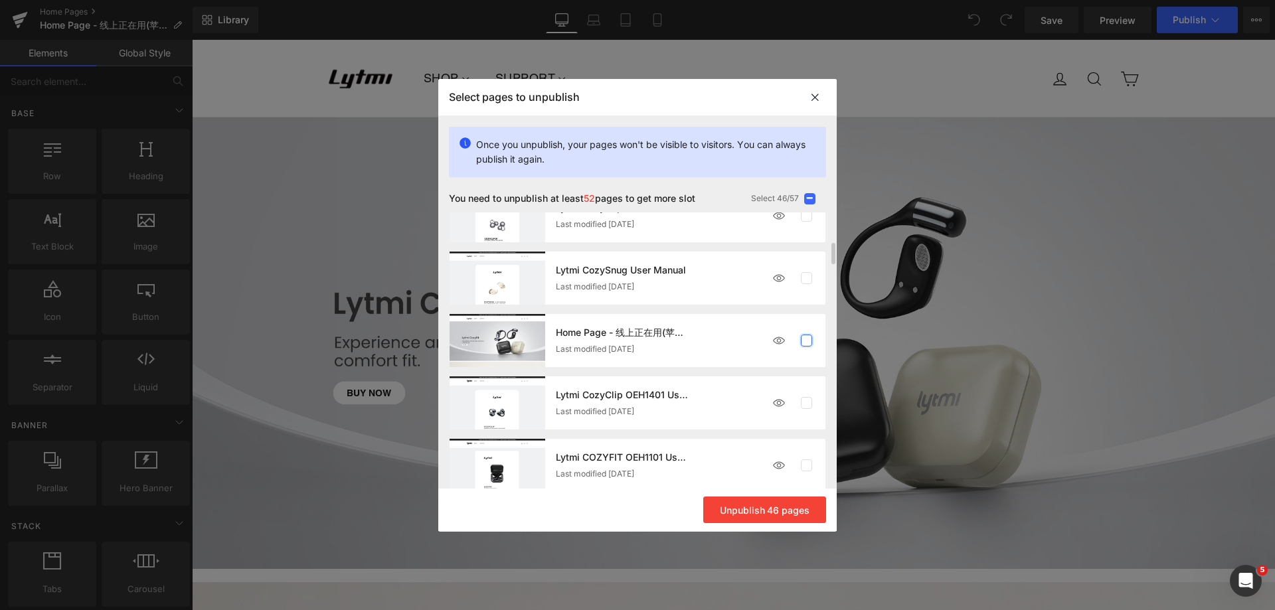
click at [807, 339] on label at bounding box center [807, 341] width 12 height 12
click at [806, 341] on input "checkbox" at bounding box center [806, 341] width 0 height 0
click at [770, 510] on button "Unpublish 47 pages" at bounding box center [765, 510] width 122 height 27
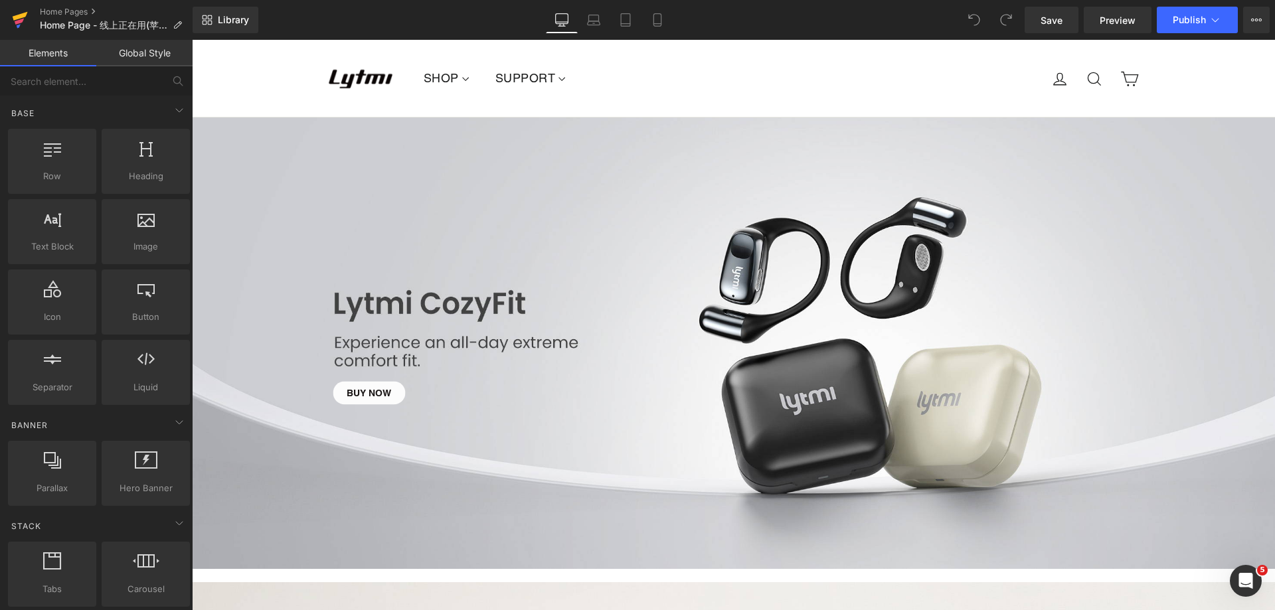
click at [25, 21] on icon at bounding box center [20, 19] width 16 height 33
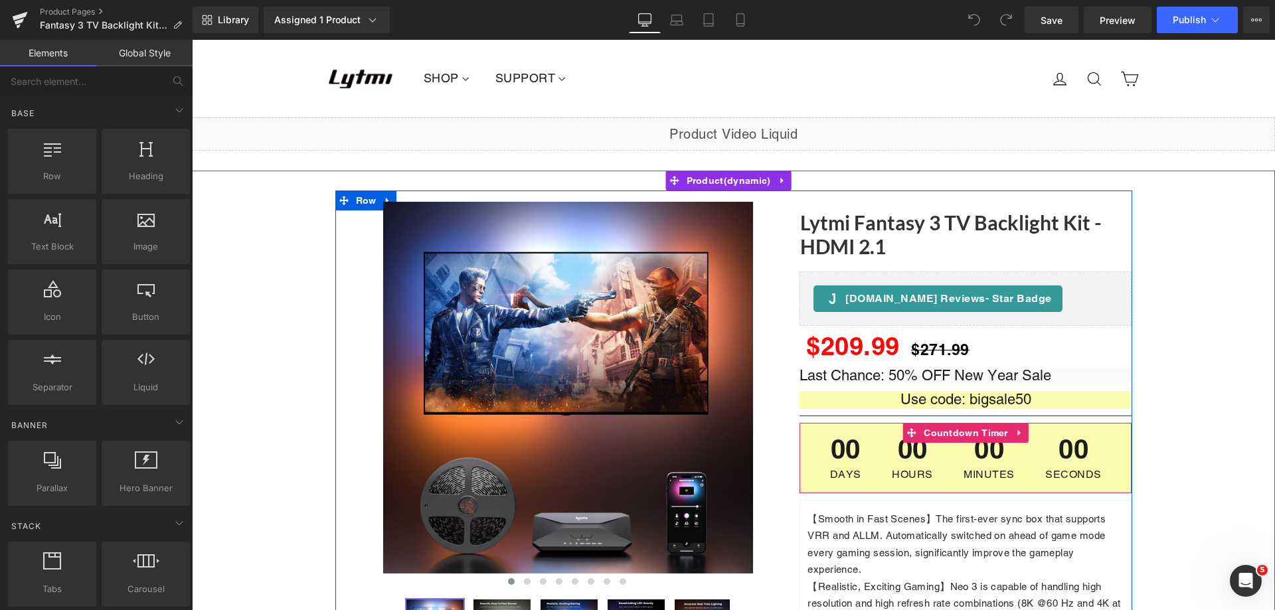
click at [1101, 438] on div "00 Seconds" at bounding box center [1073, 458] width 83 height 70
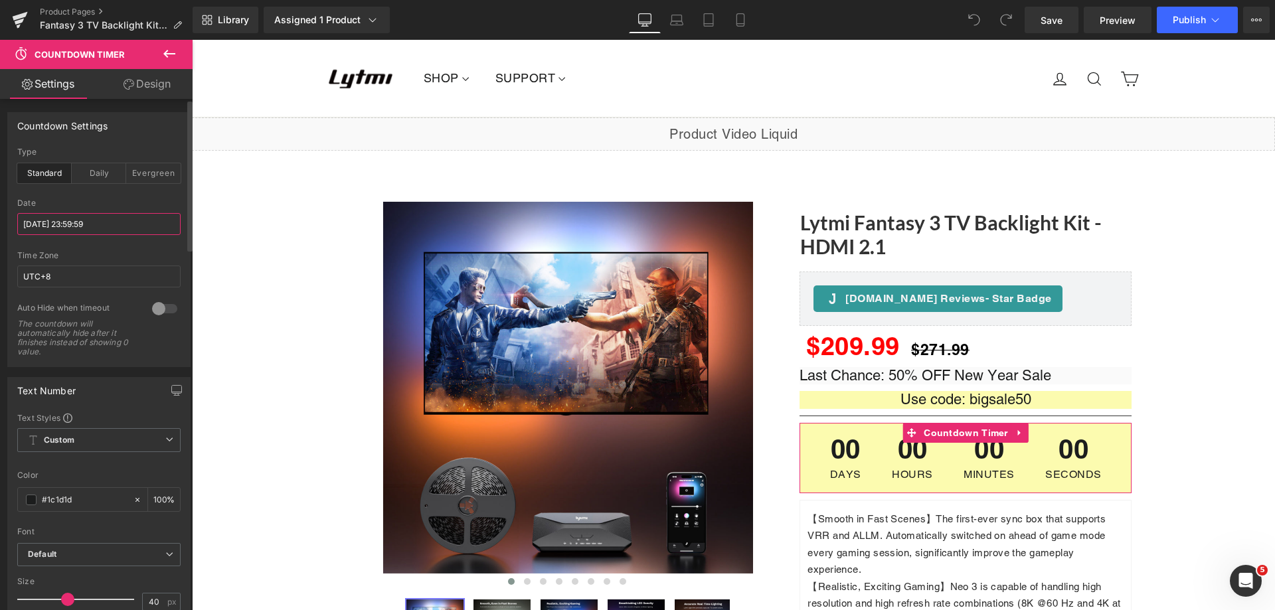
click at [116, 226] on input "[DATE] 23:59:59" at bounding box center [98, 224] width 163 height 22
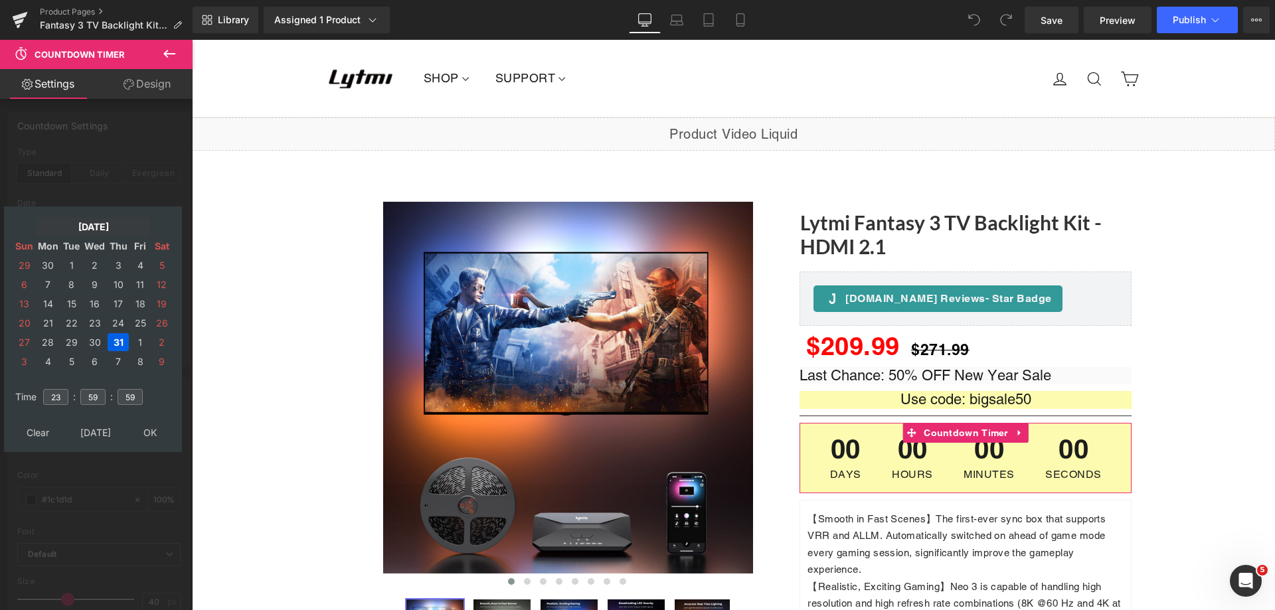
click at [82, 227] on td "[DATE]" at bounding box center [94, 227] width 114 height 18
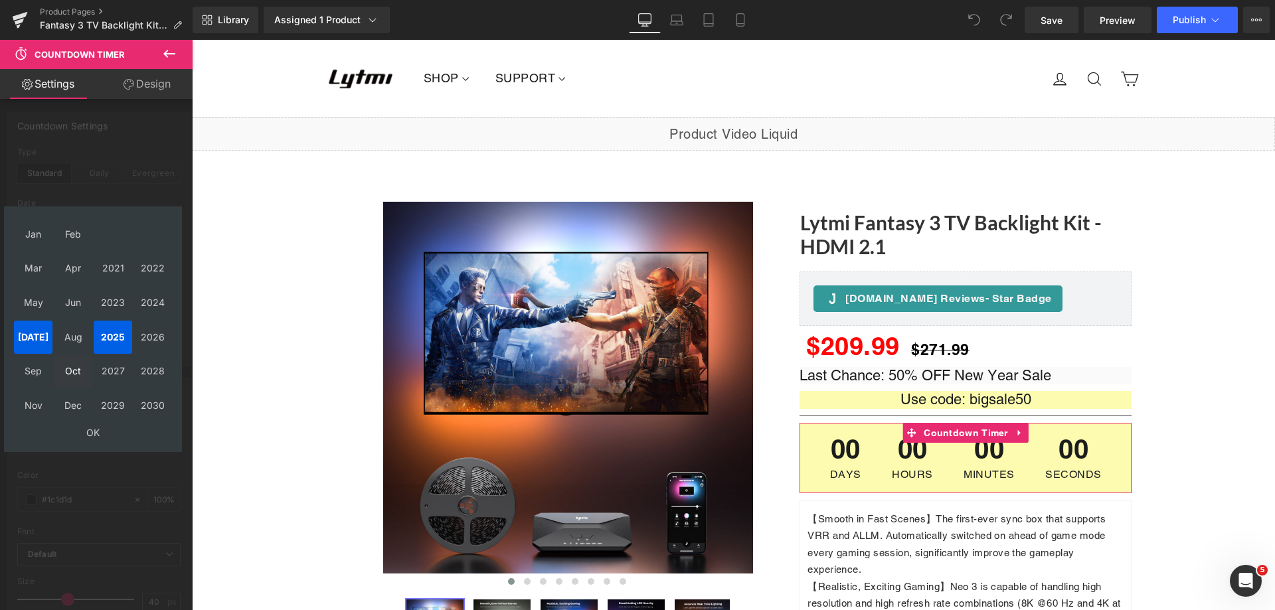
click at [70, 370] on td "Oct" at bounding box center [73, 371] width 39 height 33
click at [96, 430] on td "OK" at bounding box center [93, 433] width 158 height 18
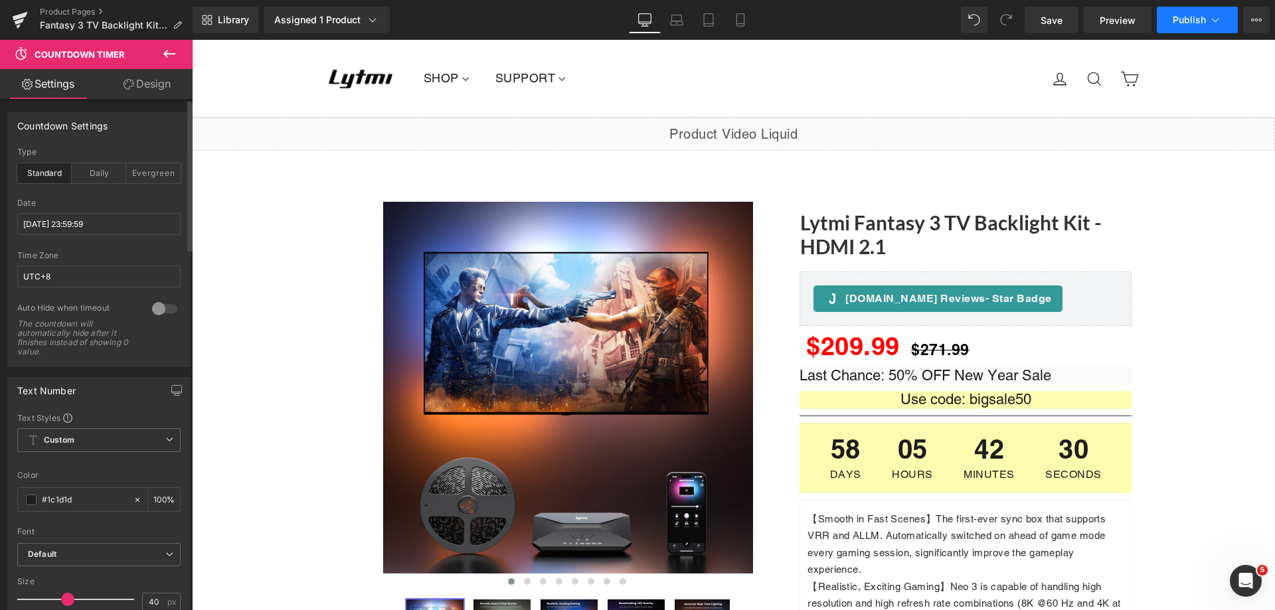
click at [1203, 13] on button "Publish" at bounding box center [1197, 20] width 81 height 27
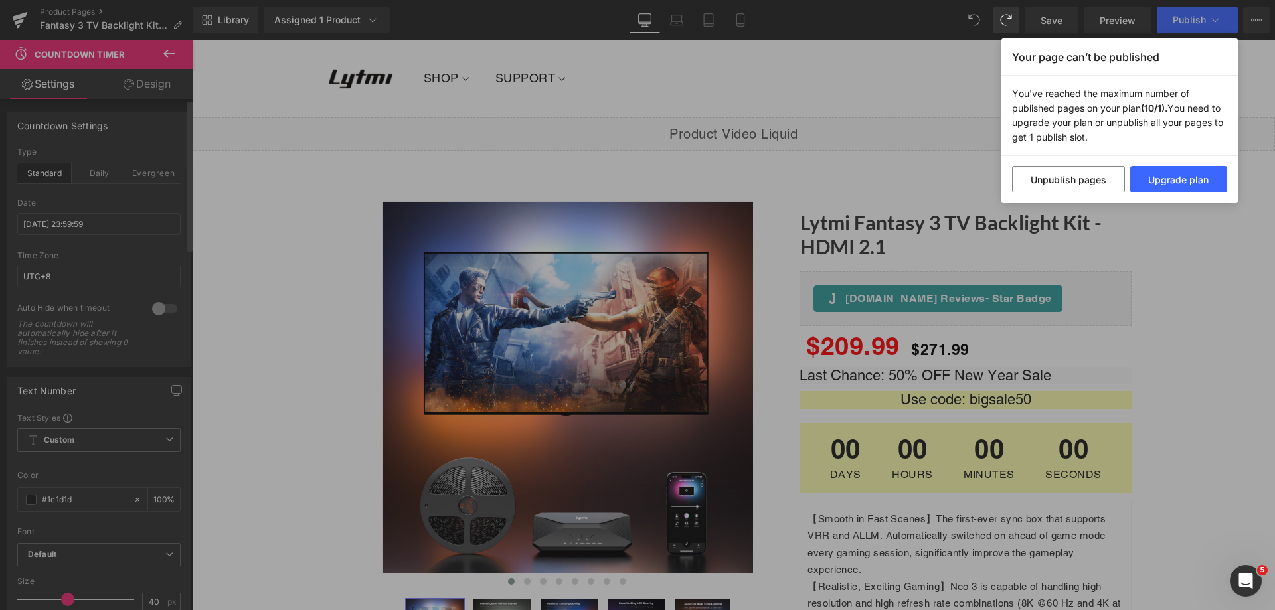
click at [1185, 228] on div "Your page can’t be published You've reached the maximum number of published pag…" at bounding box center [637, 305] width 1275 height 610
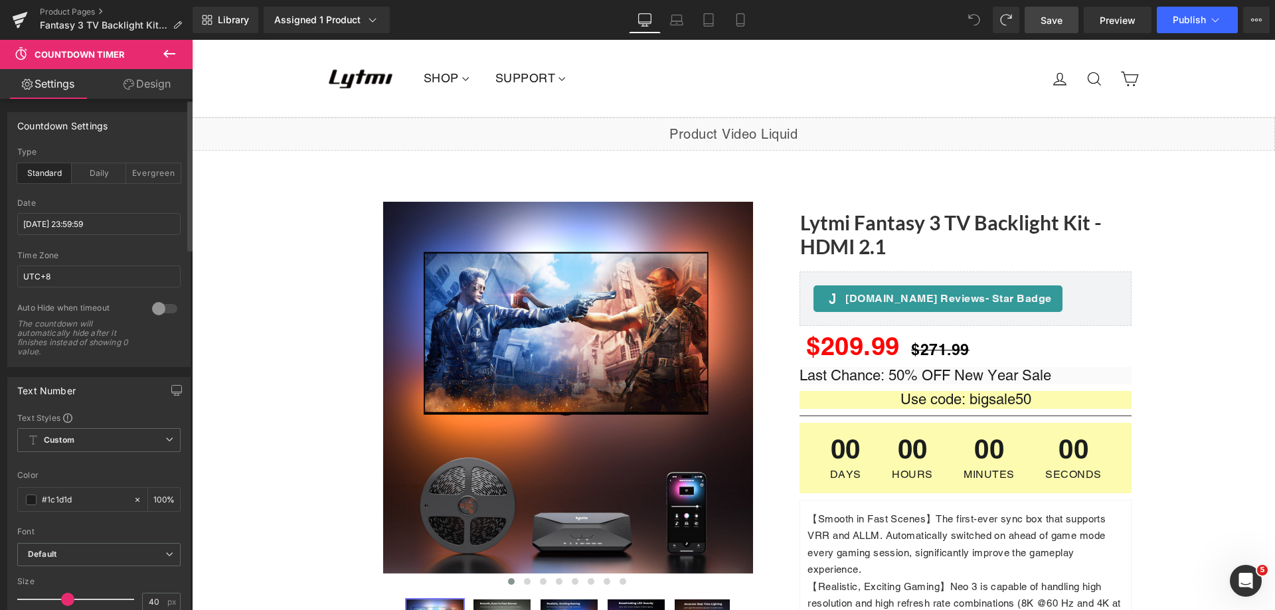
click at [1061, 21] on span "Save" at bounding box center [1051, 20] width 22 height 14
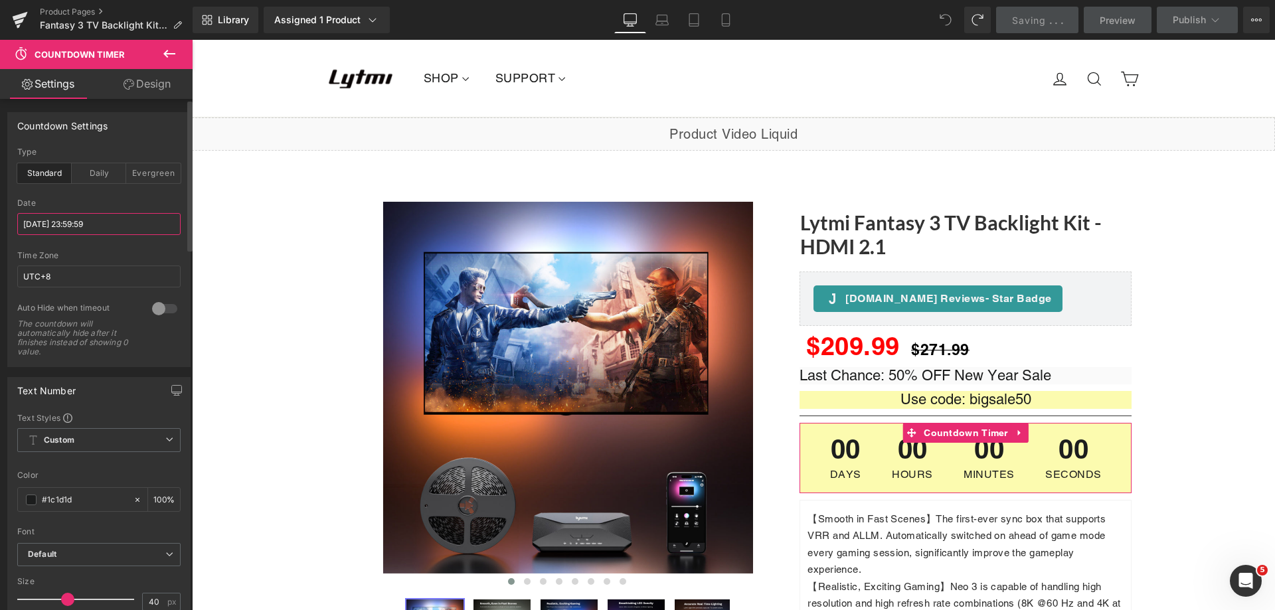
click at [134, 220] on input "[DATE] 23:59:59" at bounding box center [98, 224] width 163 height 22
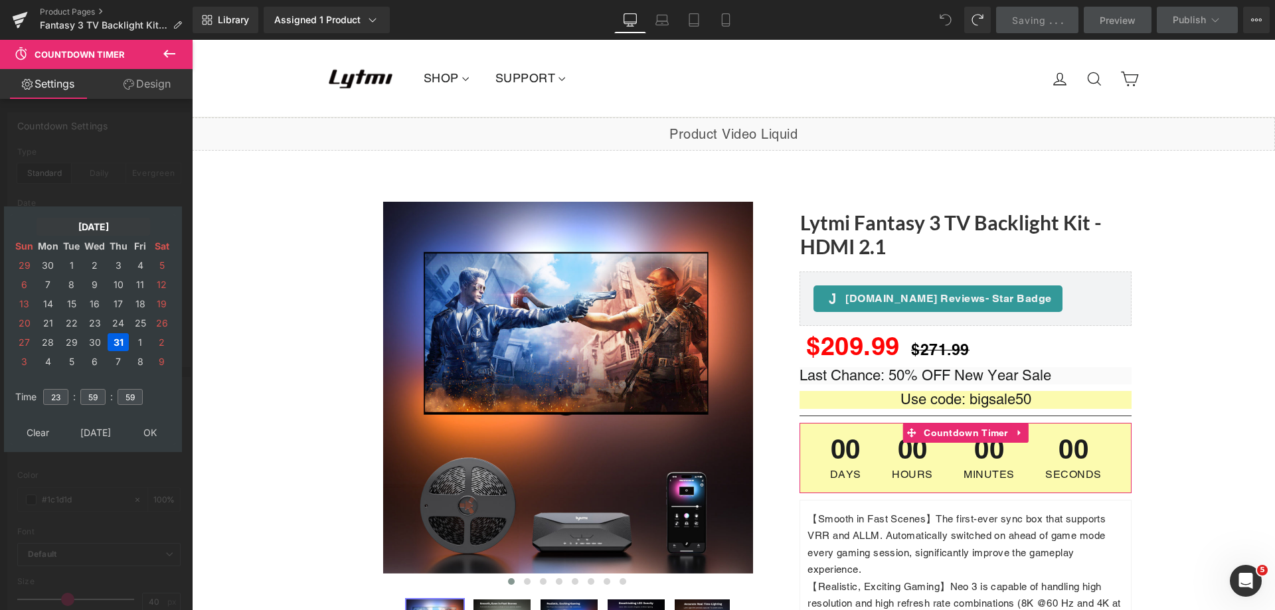
click at [77, 226] on td "[DATE]" at bounding box center [94, 227] width 114 height 18
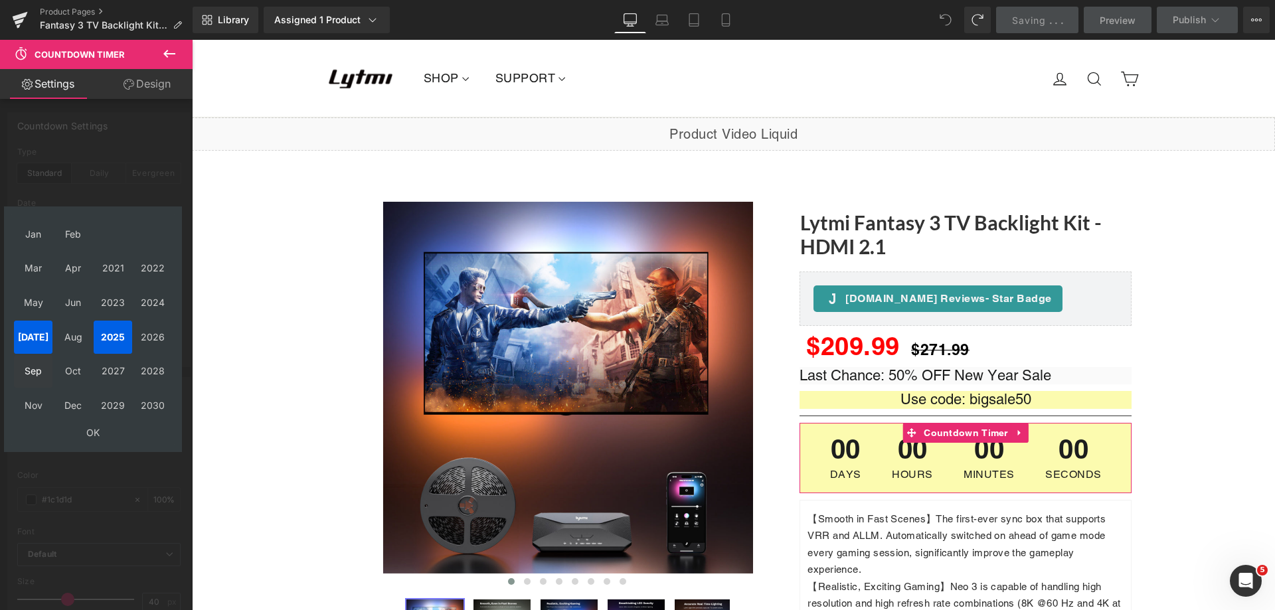
click at [31, 372] on td "Sep" at bounding box center [33, 371] width 39 height 33
click at [94, 432] on td "OK" at bounding box center [93, 433] width 158 height 18
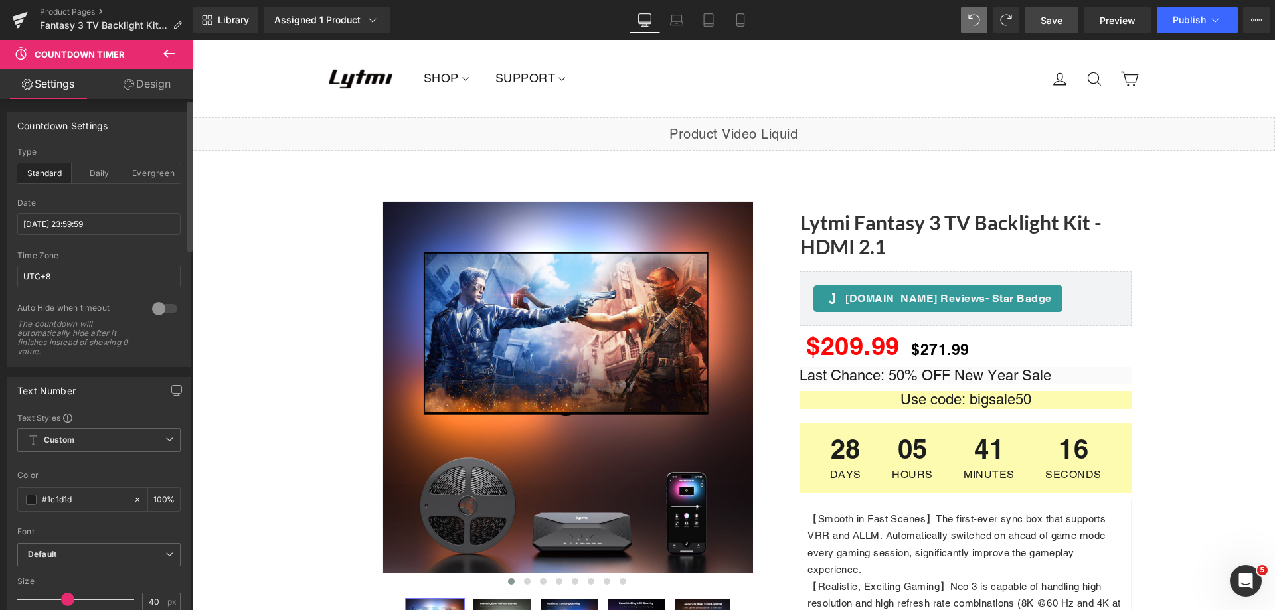
click at [1045, 21] on span "Save" at bounding box center [1051, 20] width 22 height 14
